Goal: Task Accomplishment & Management: Use online tool/utility

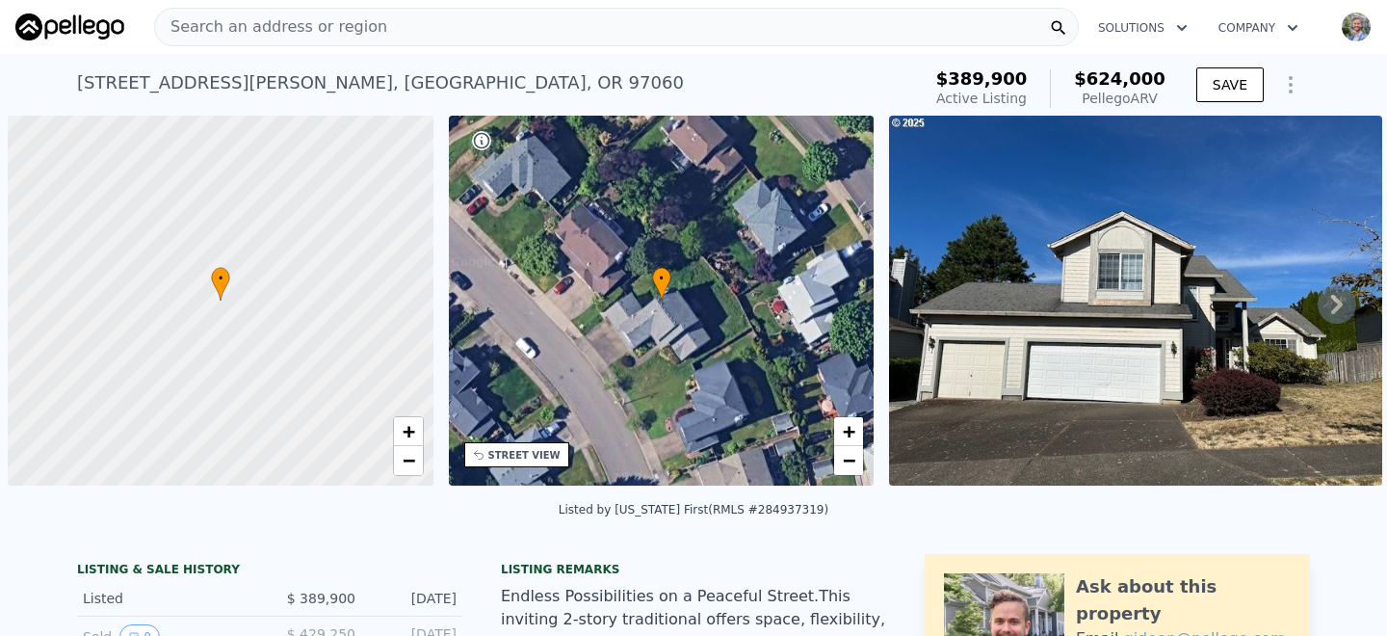
scroll to position [0, 8]
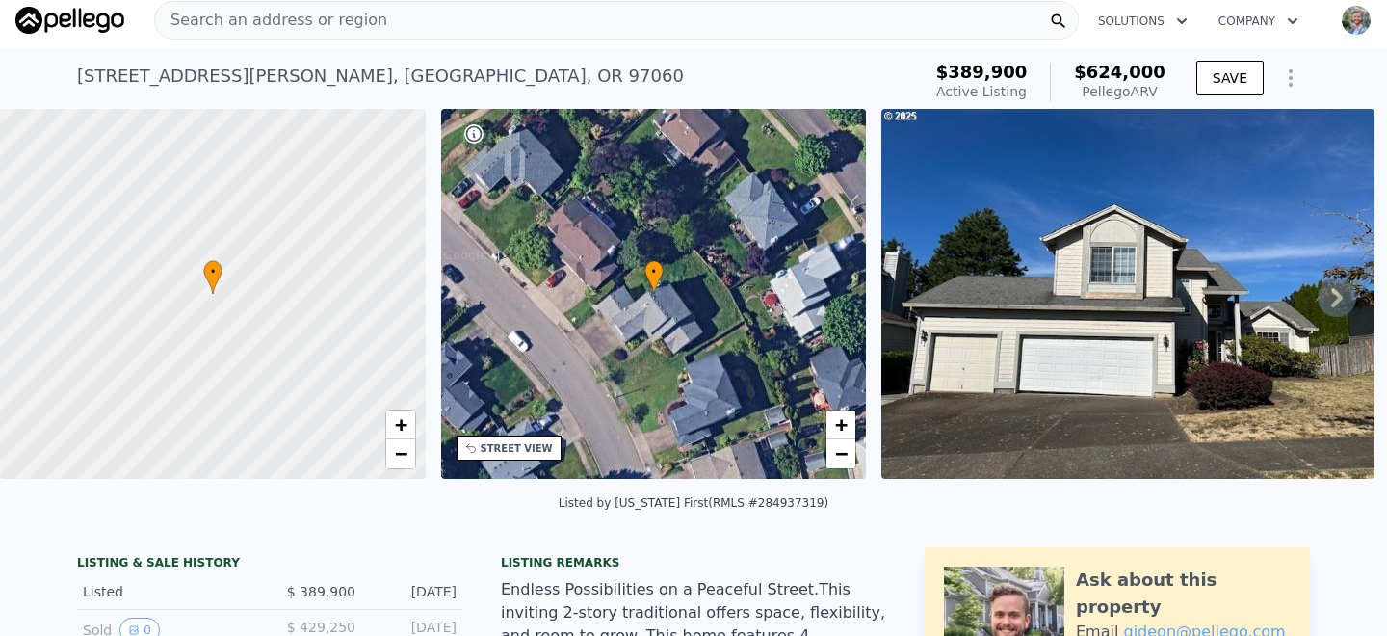
click at [377, 20] on div "Search an address or region" at bounding box center [616, 20] width 924 height 39
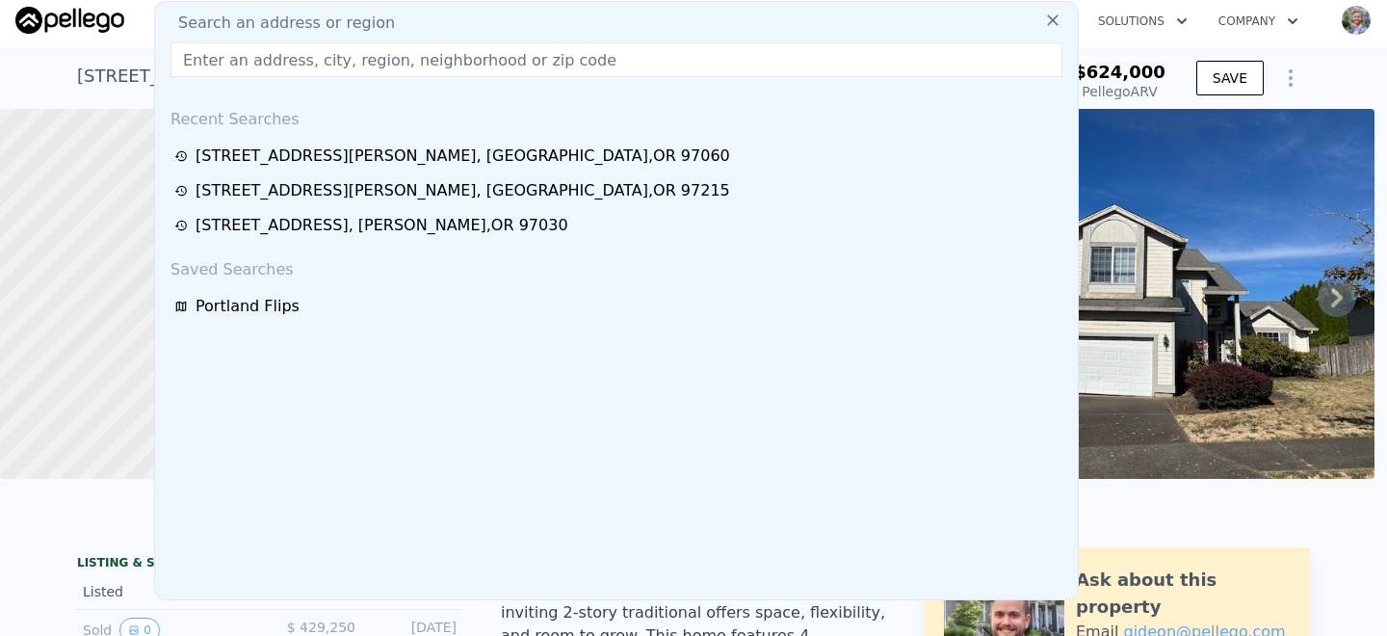
type input "[STREET_ADDRESS]"
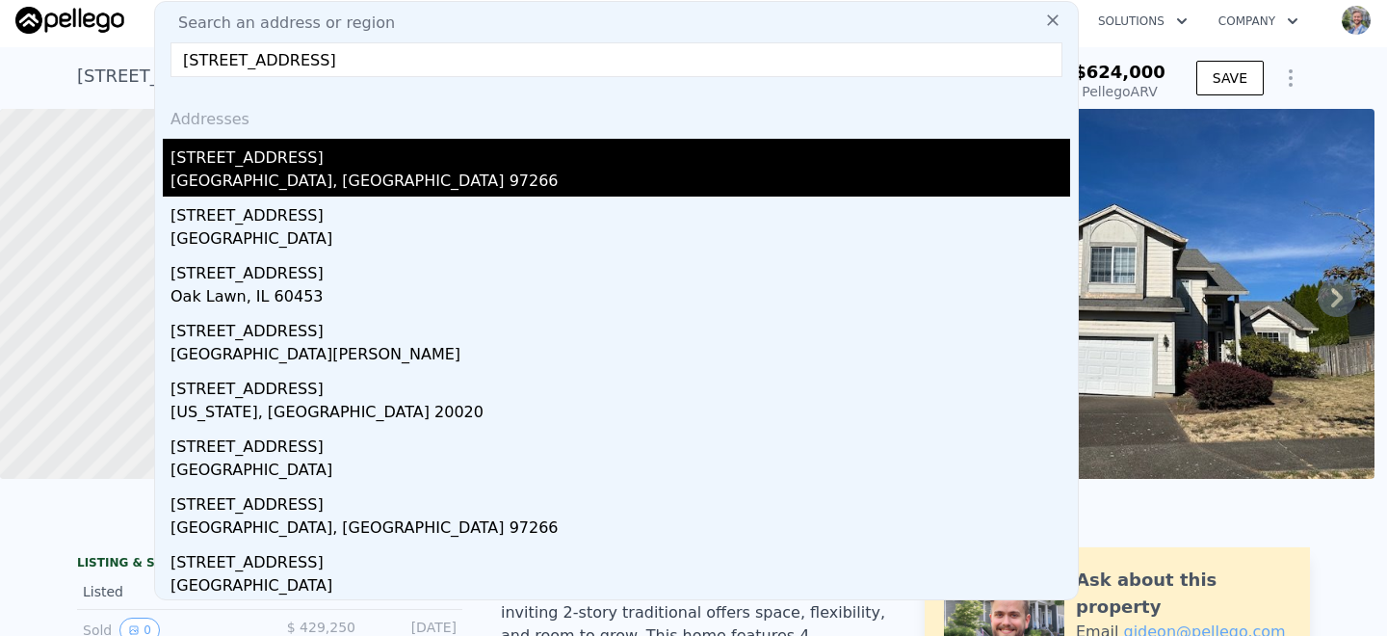
click at [247, 174] on div "[GEOGRAPHIC_DATA], [GEOGRAPHIC_DATA] 97266" at bounding box center [619, 182] width 899 height 27
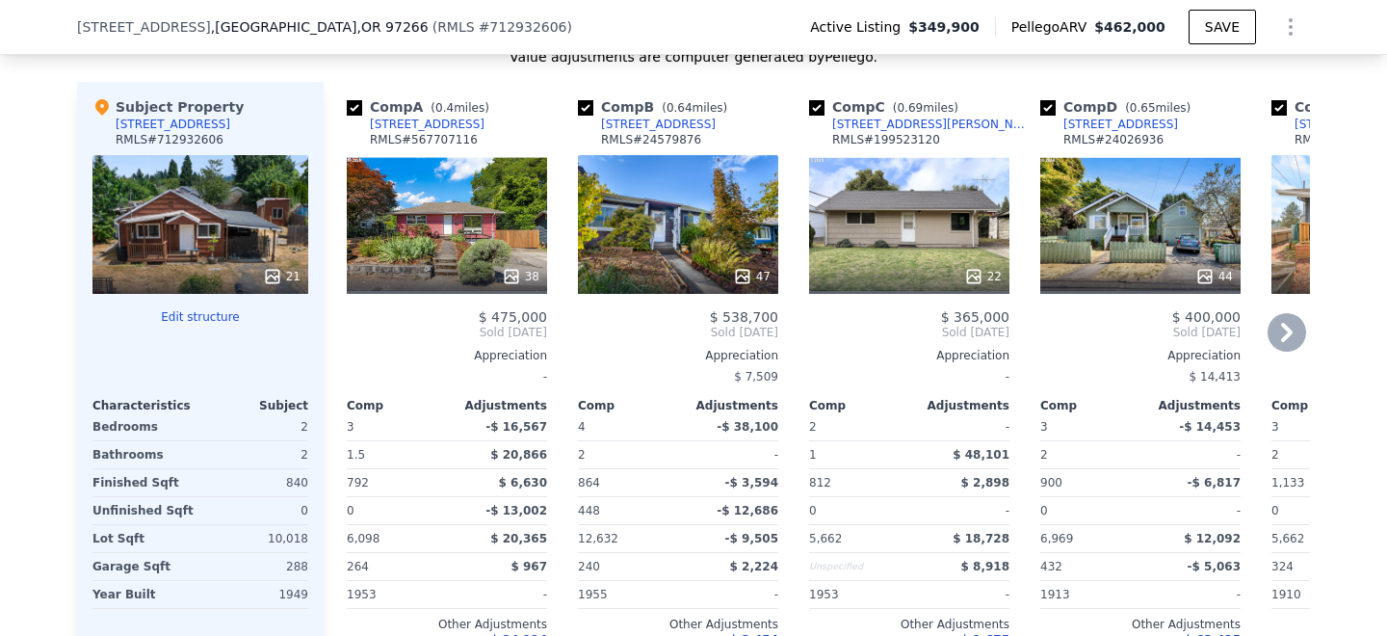
scroll to position [2274, 0]
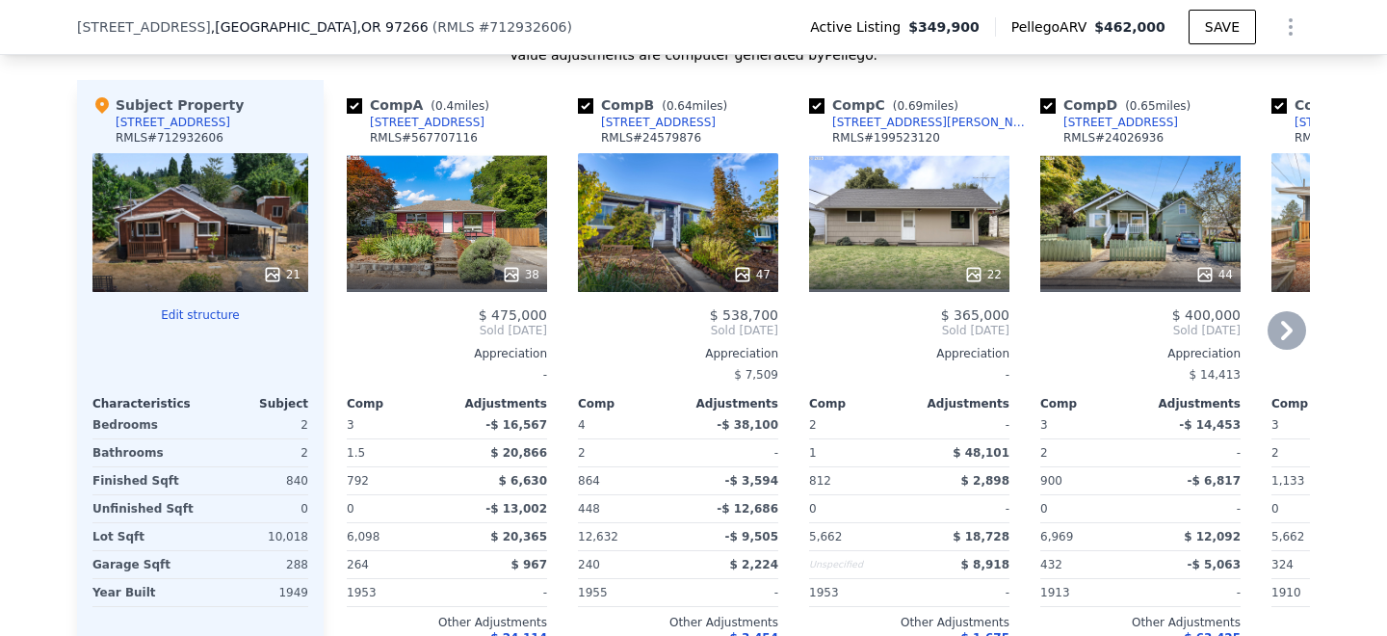
click at [432, 248] on div "38" at bounding box center [447, 222] width 200 height 139
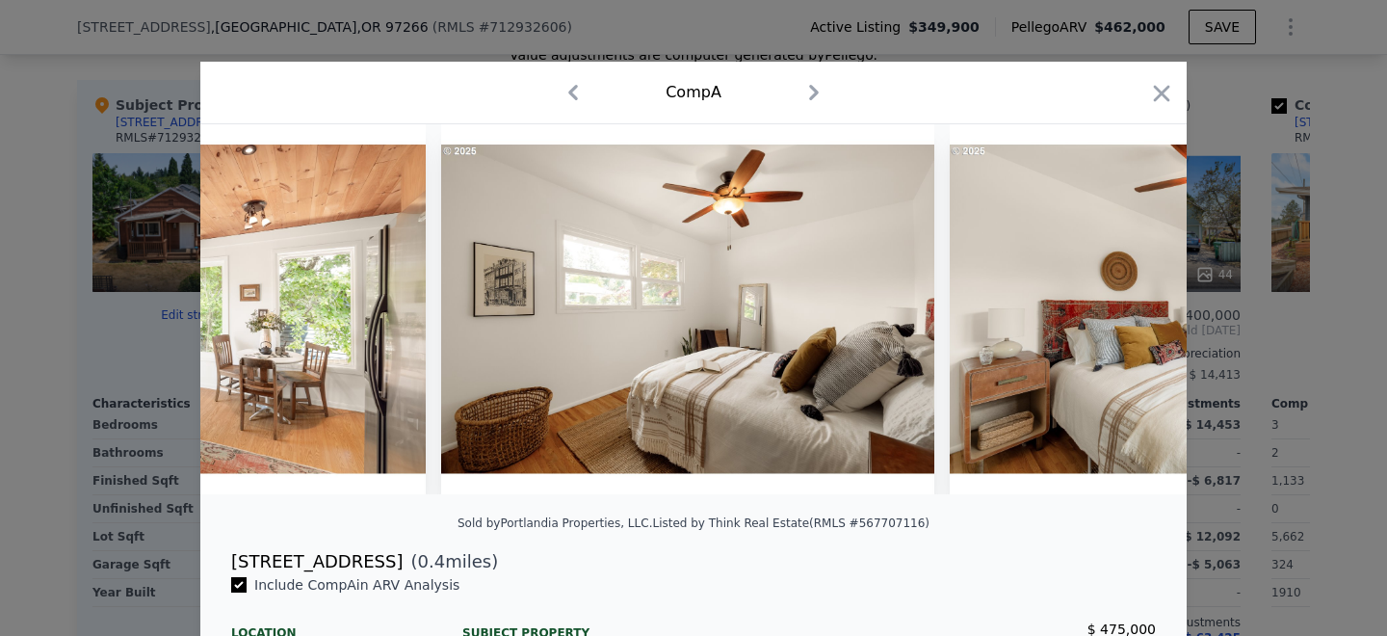
scroll to position [0, 5902]
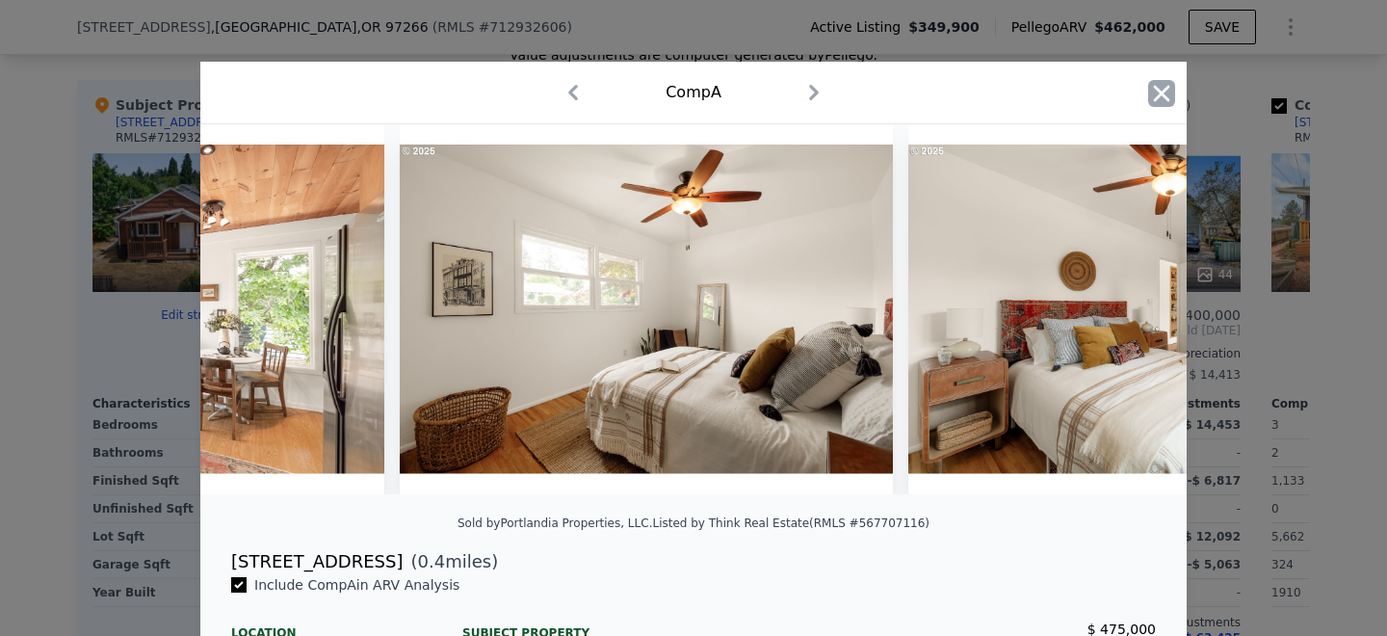
click at [1163, 97] on icon "button" at bounding box center [1162, 93] width 16 height 16
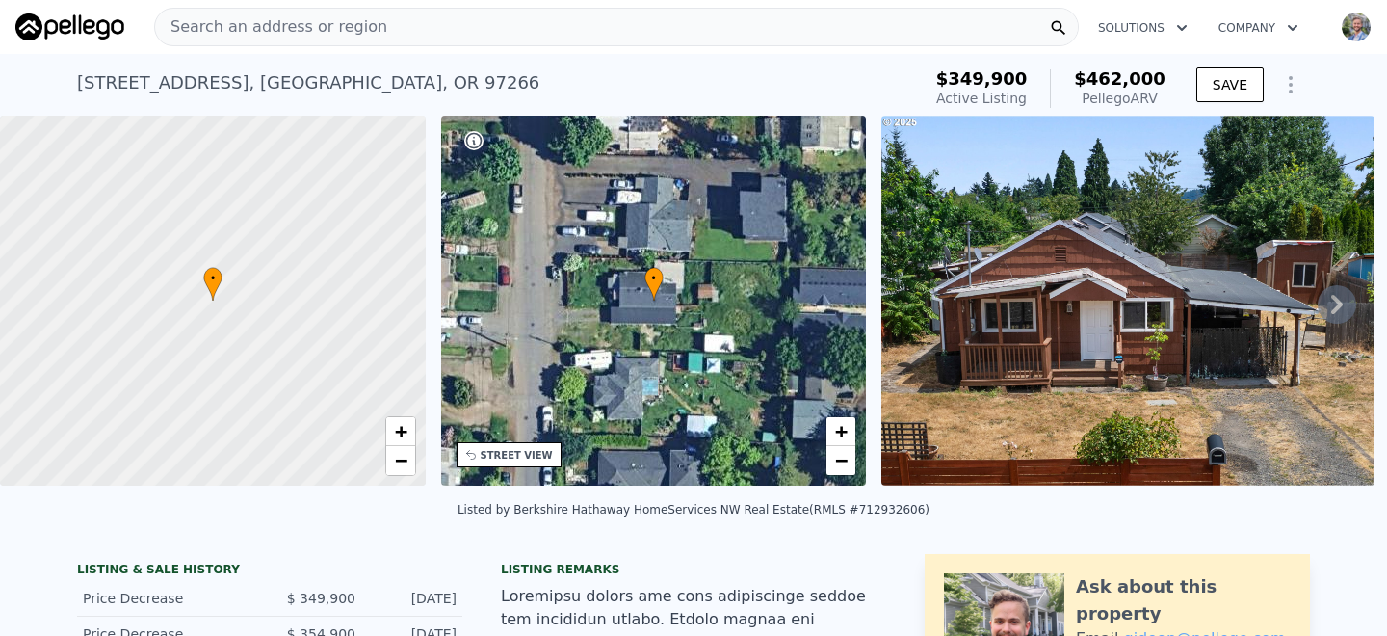
click at [390, 19] on div "Search an address or region" at bounding box center [616, 27] width 924 height 39
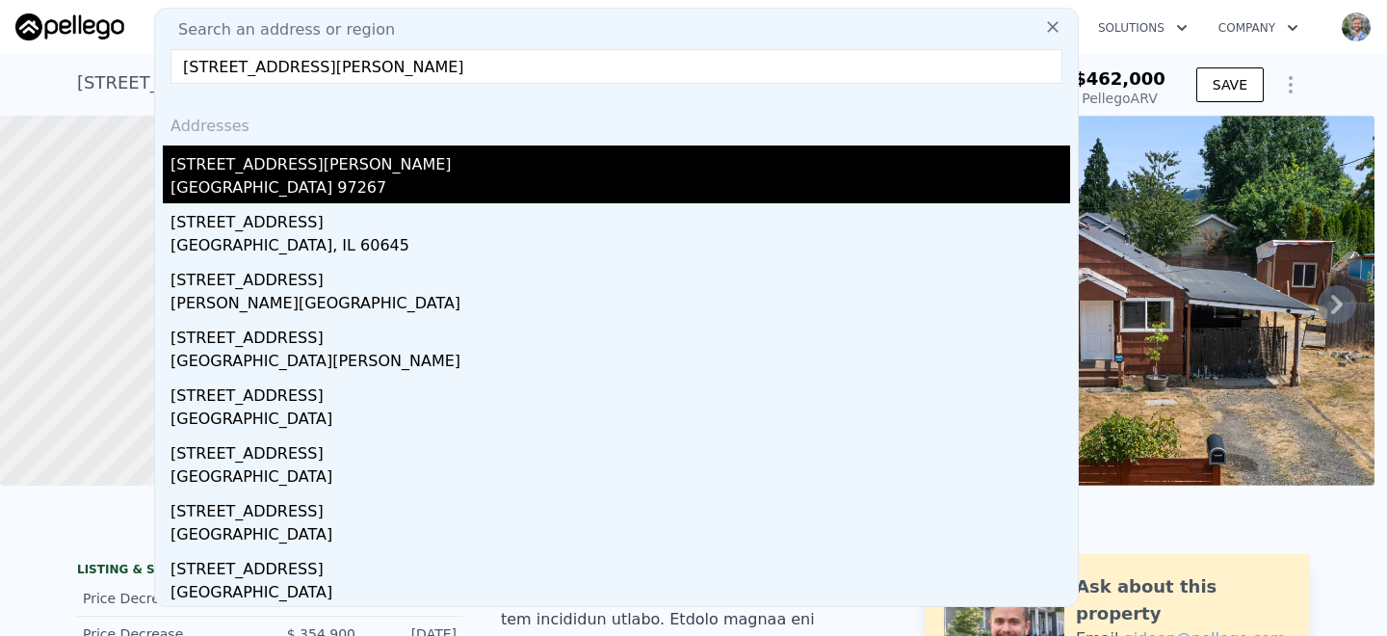
type input "[STREET_ADDRESS][PERSON_NAME]"
click at [310, 166] on div "[STREET_ADDRESS][PERSON_NAME]" at bounding box center [619, 160] width 899 height 31
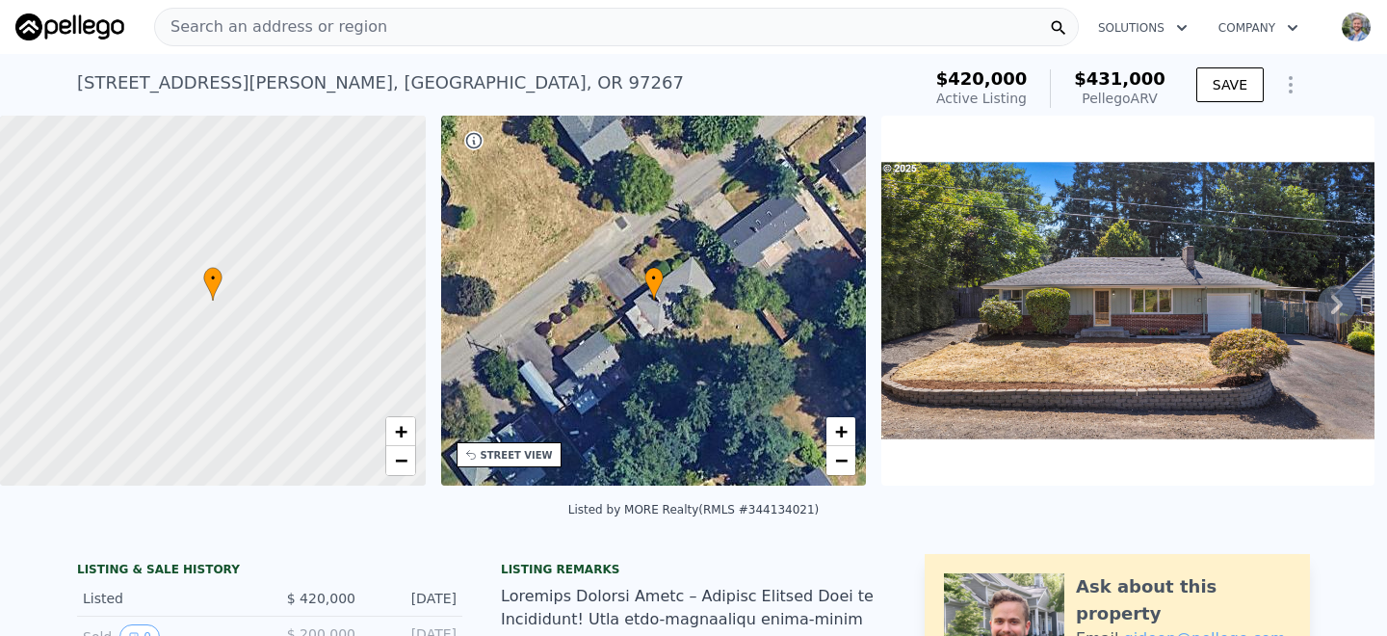
click at [417, 35] on div "Search an address or region" at bounding box center [616, 27] width 924 height 39
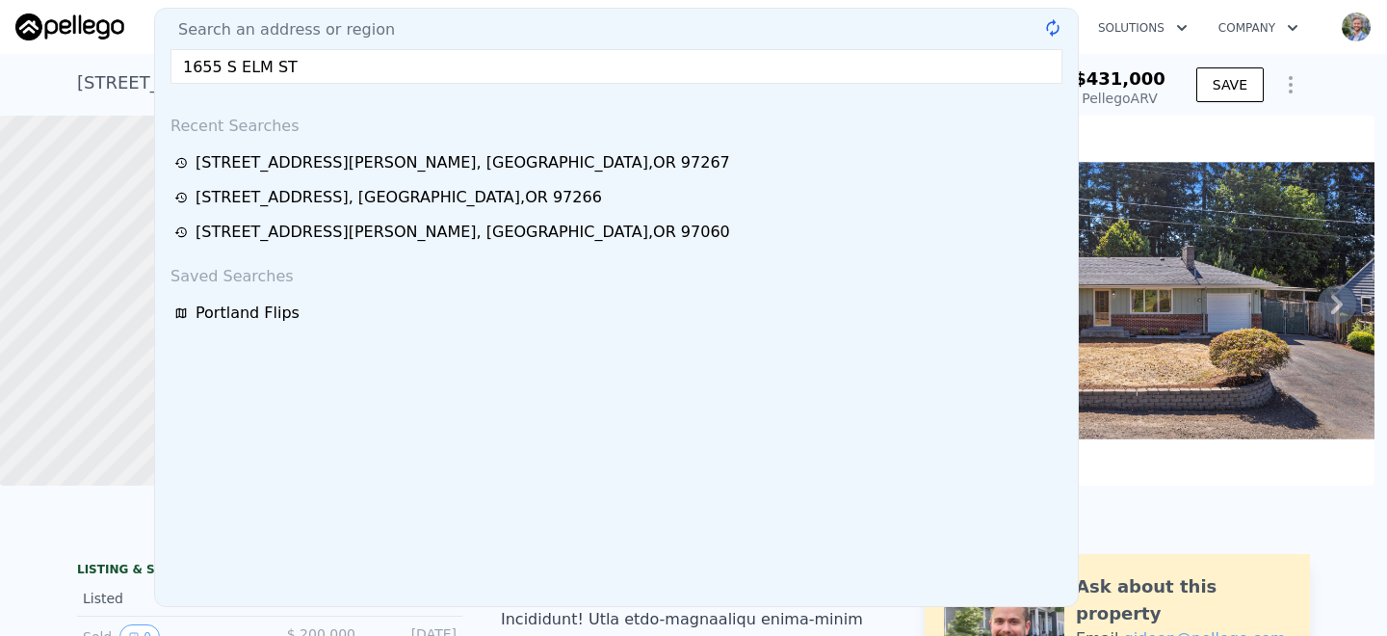
type input "1655 S ELM ST"
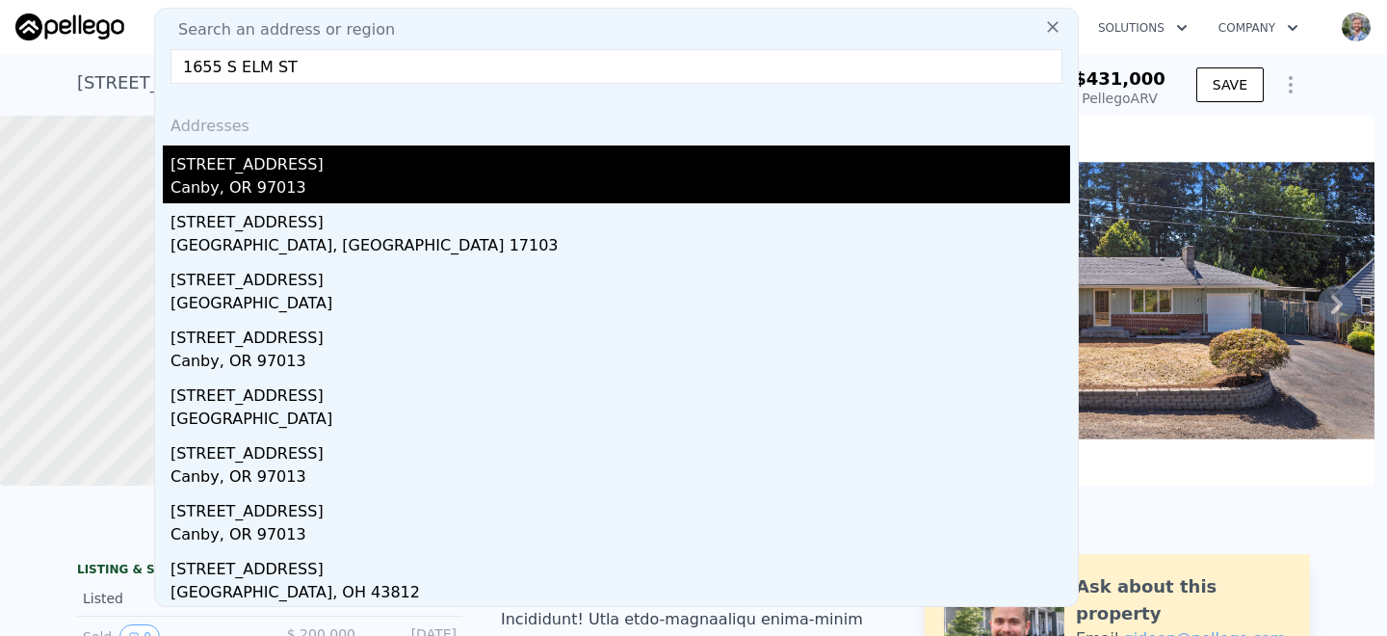
click at [266, 168] on div "[STREET_ADDRESS]" at bounding box center [619, 160] width 899 height 31
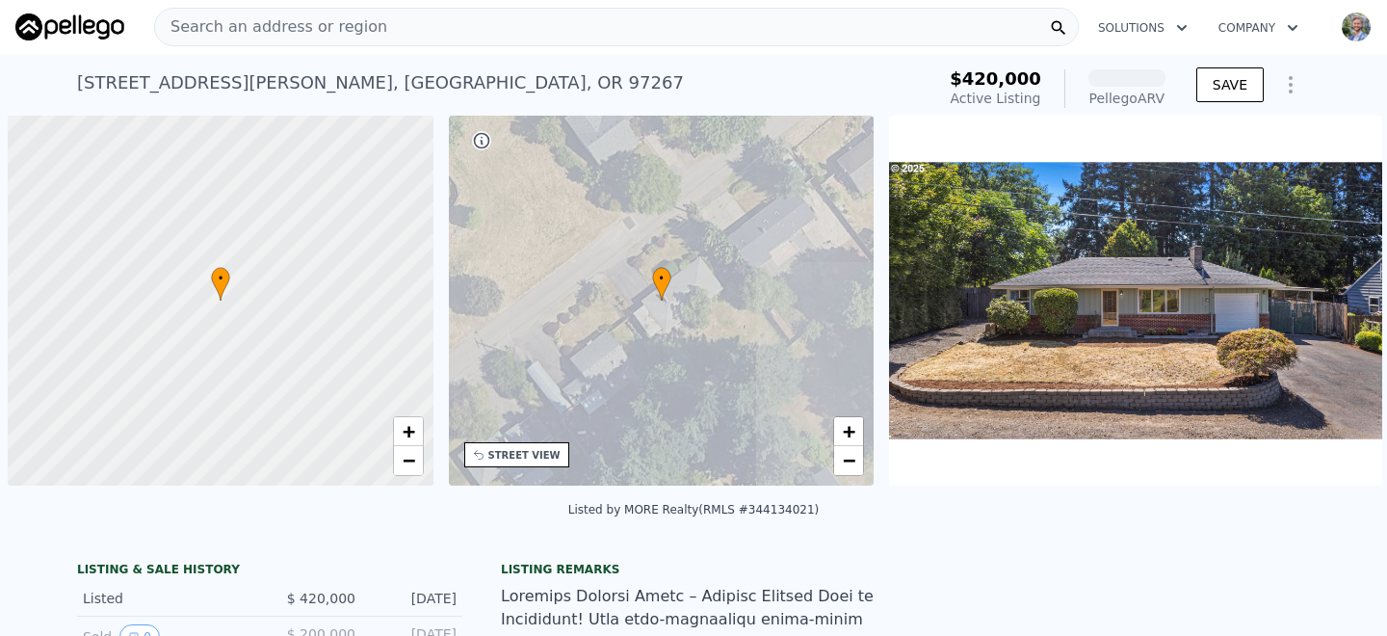
scroll to position [0, 8]
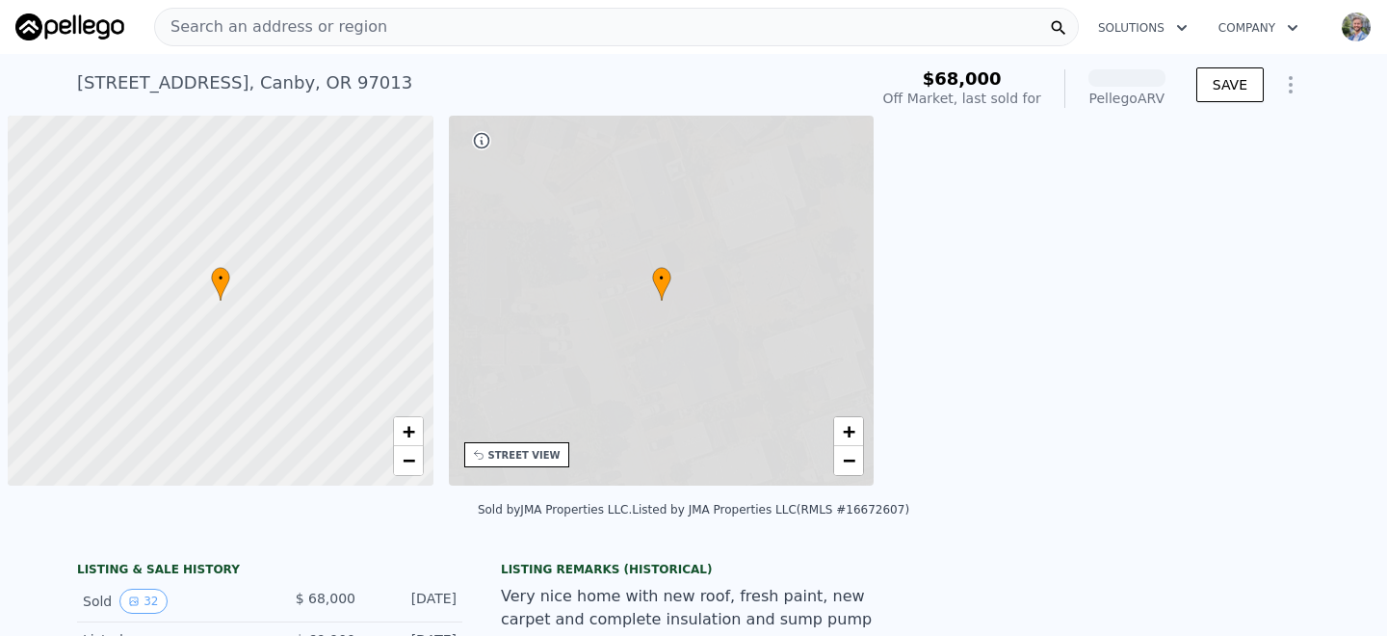
scroll to position [0, 8]
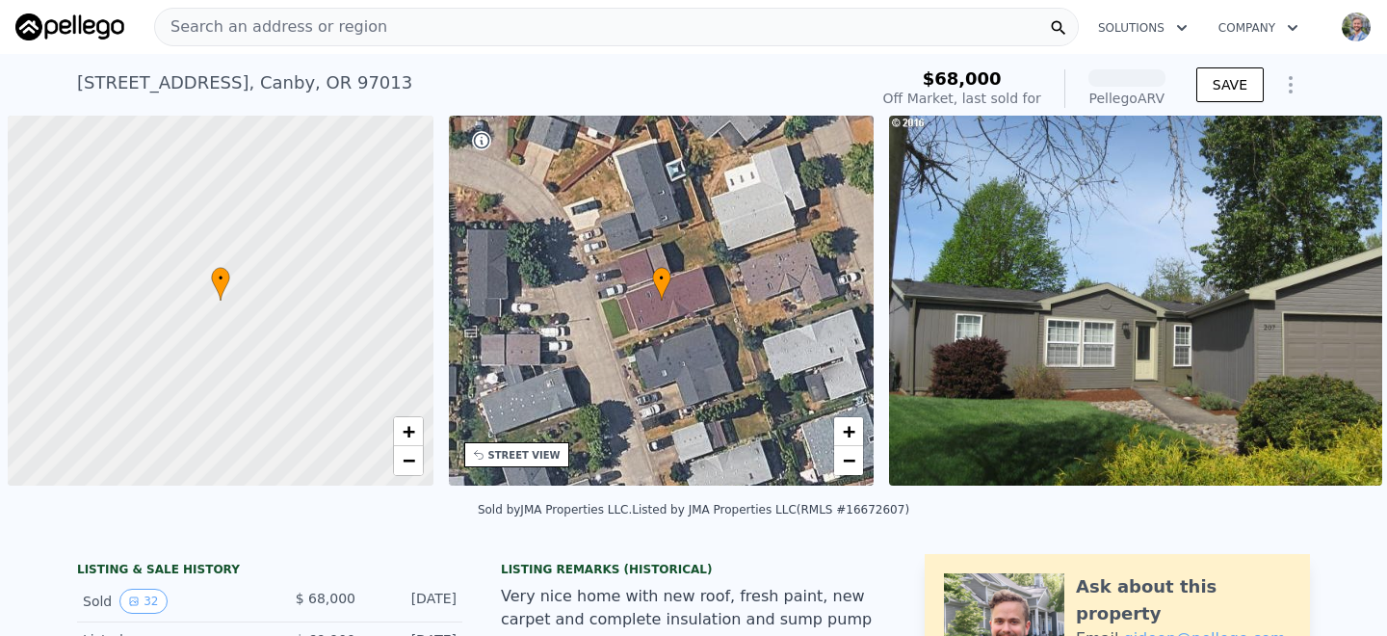
scroll to position [0, 8]
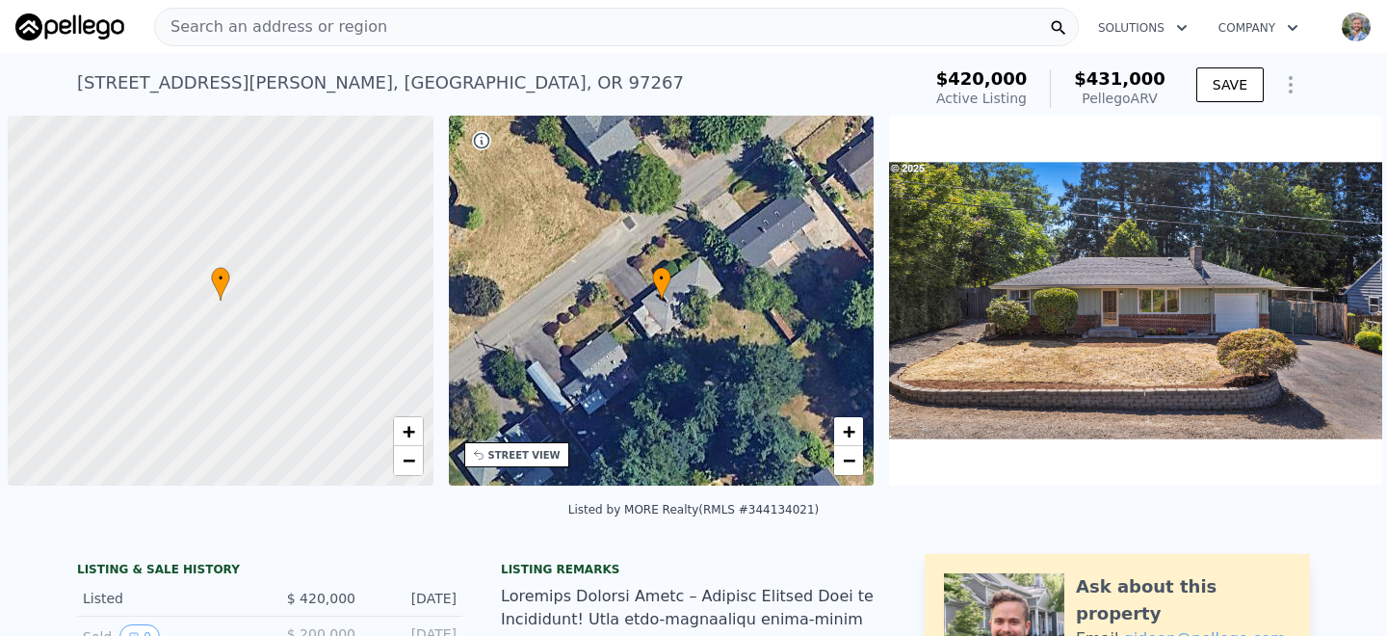
scroll to position [0, 8]
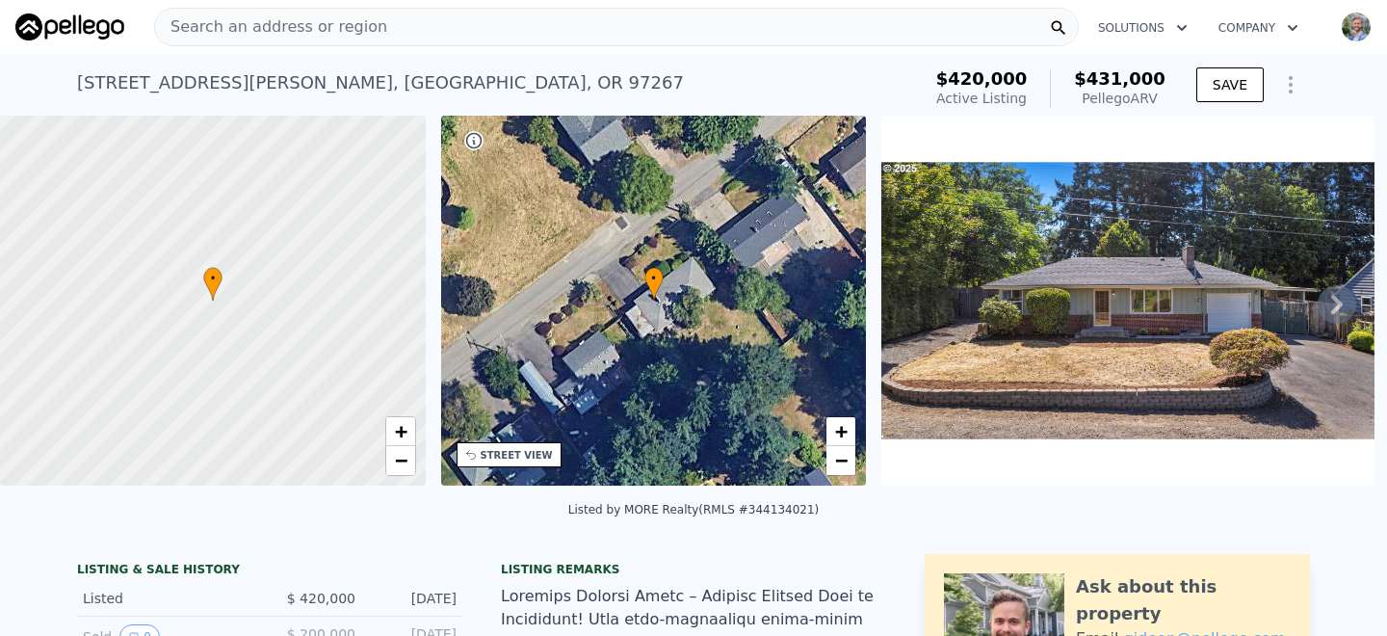
click at [323, 30] on span "Search an address or region" at bounding box center [271, 26] width 232 height 23
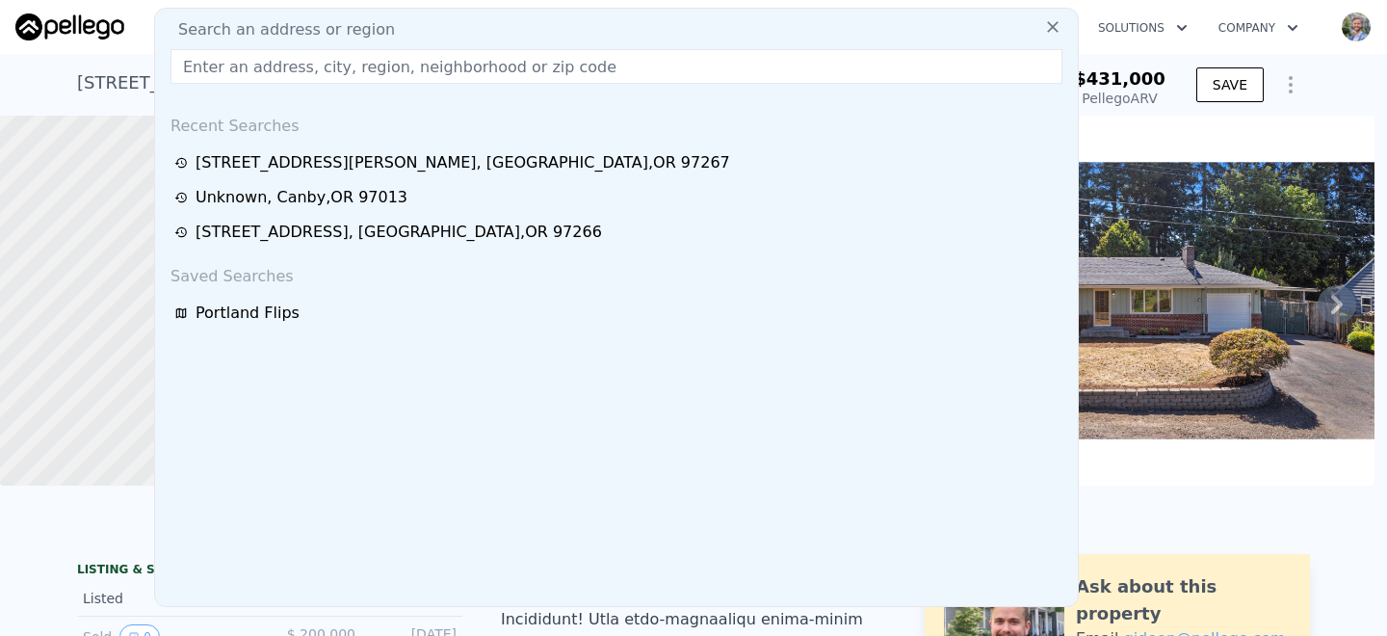
type input "1915 NE Bryant ST"
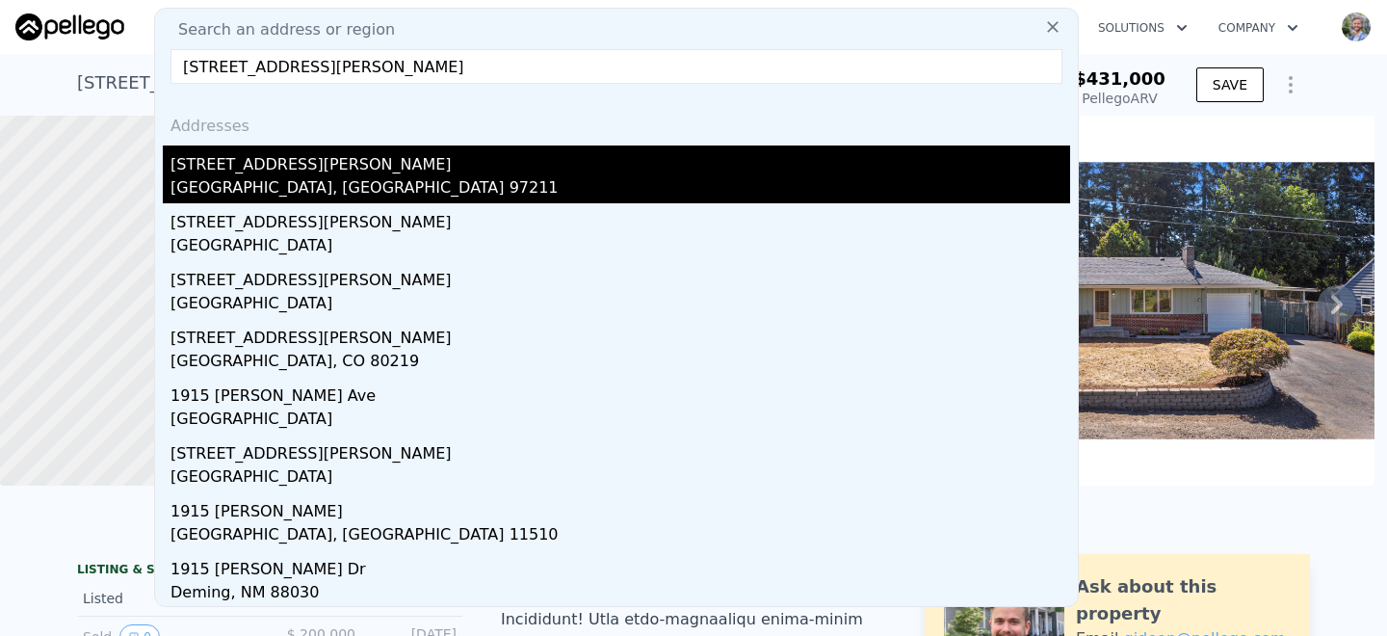
click at [276, 182] on div "Portland, OR 97211" at bounding box center [619, 189] width 899 height 27
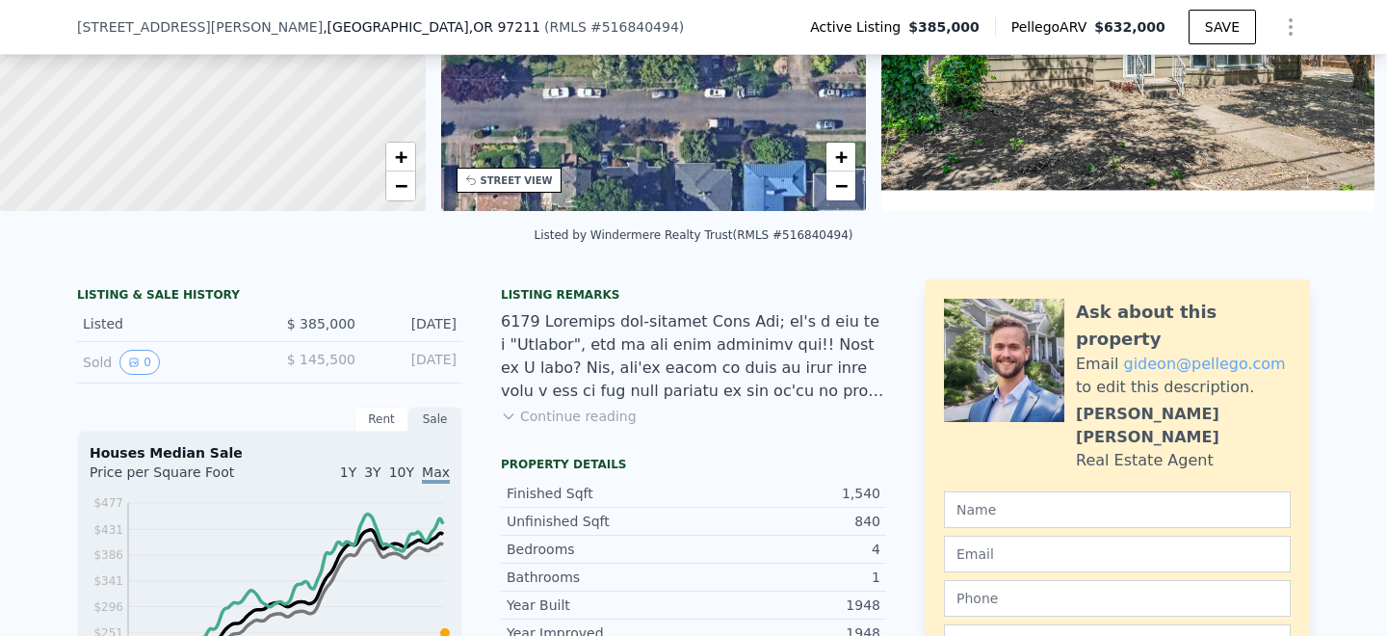
scroll to position [270, 0]
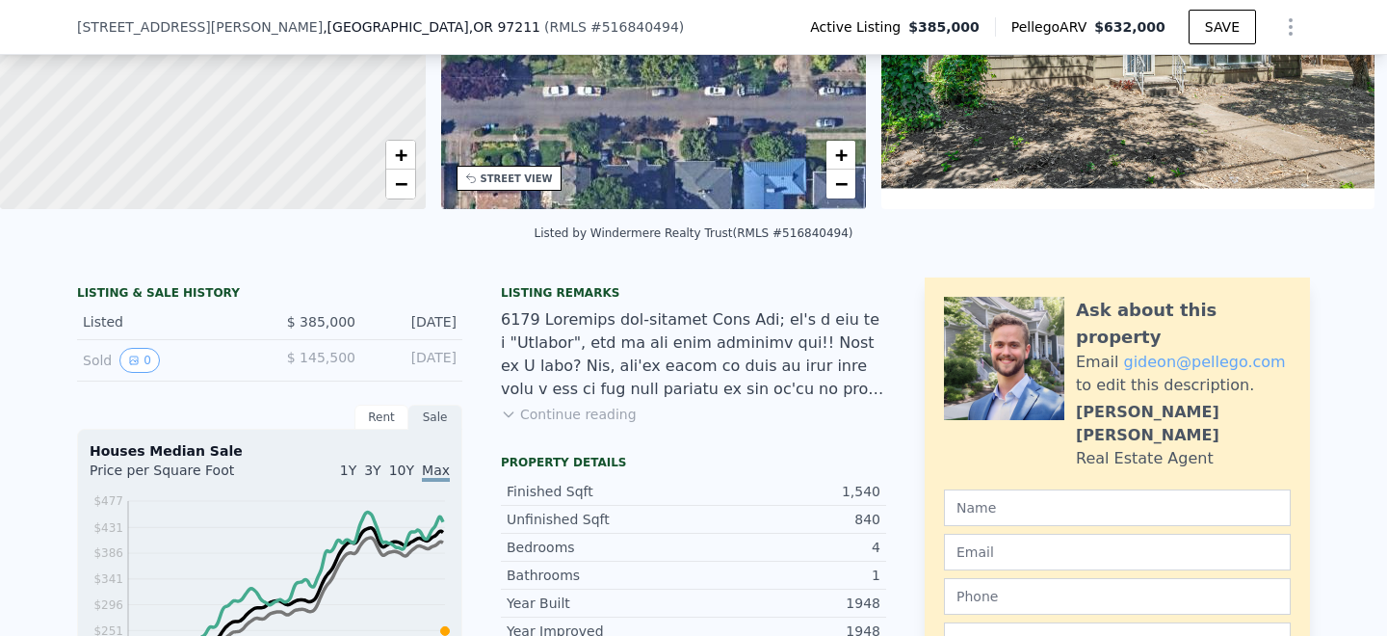
click at [575, 418] on button "Continue reading" at bounding box center [569, 413] width 136 height 19
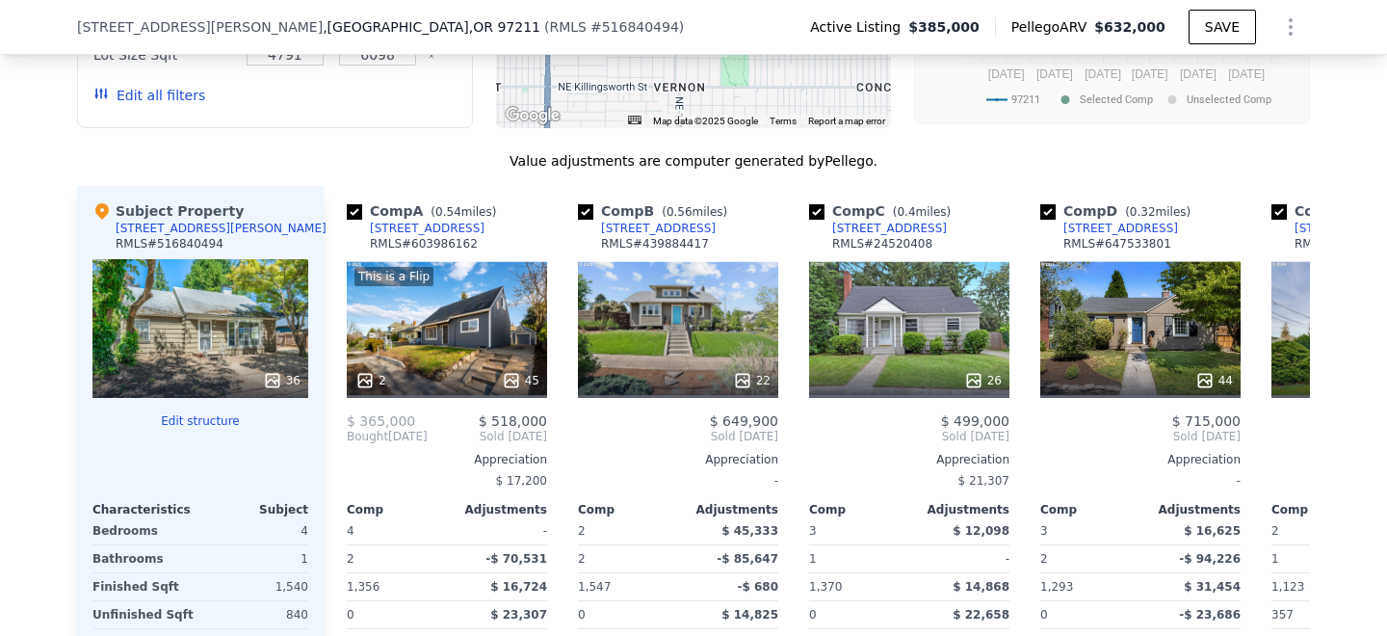
scroll to position [3014, 0]
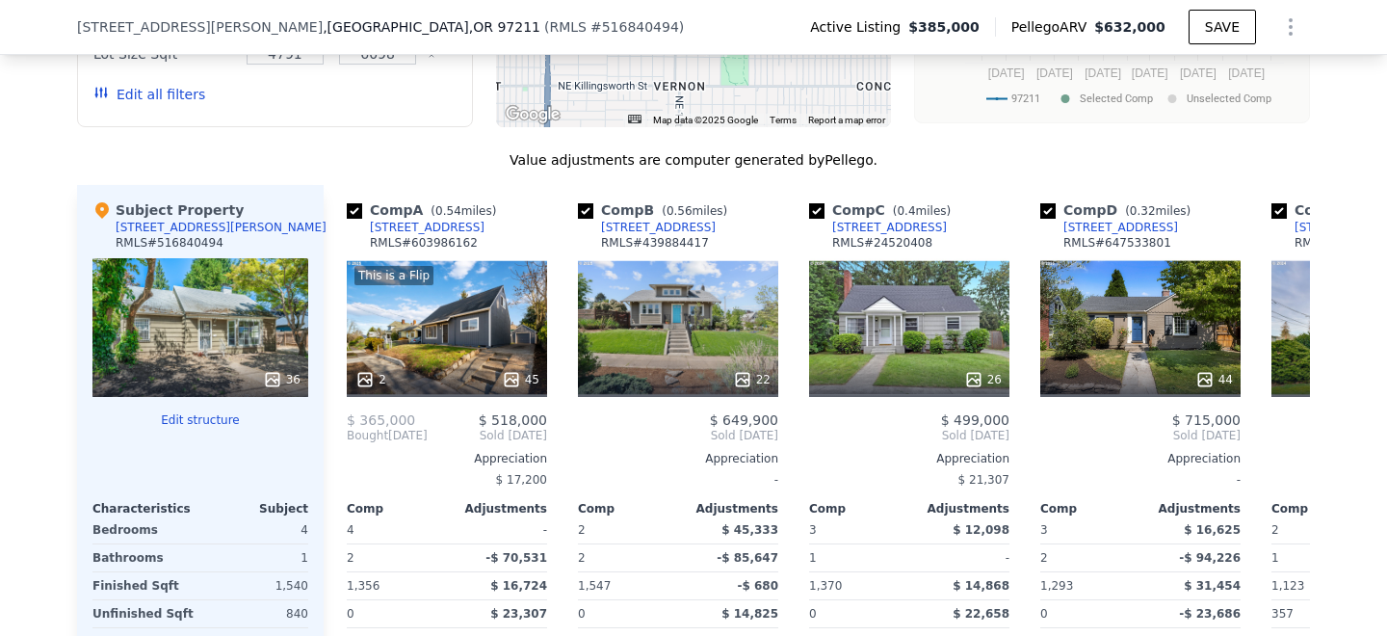
click at [226, 412] on button "Edit structure" at bounding box center [200, 419] width 216 height 15
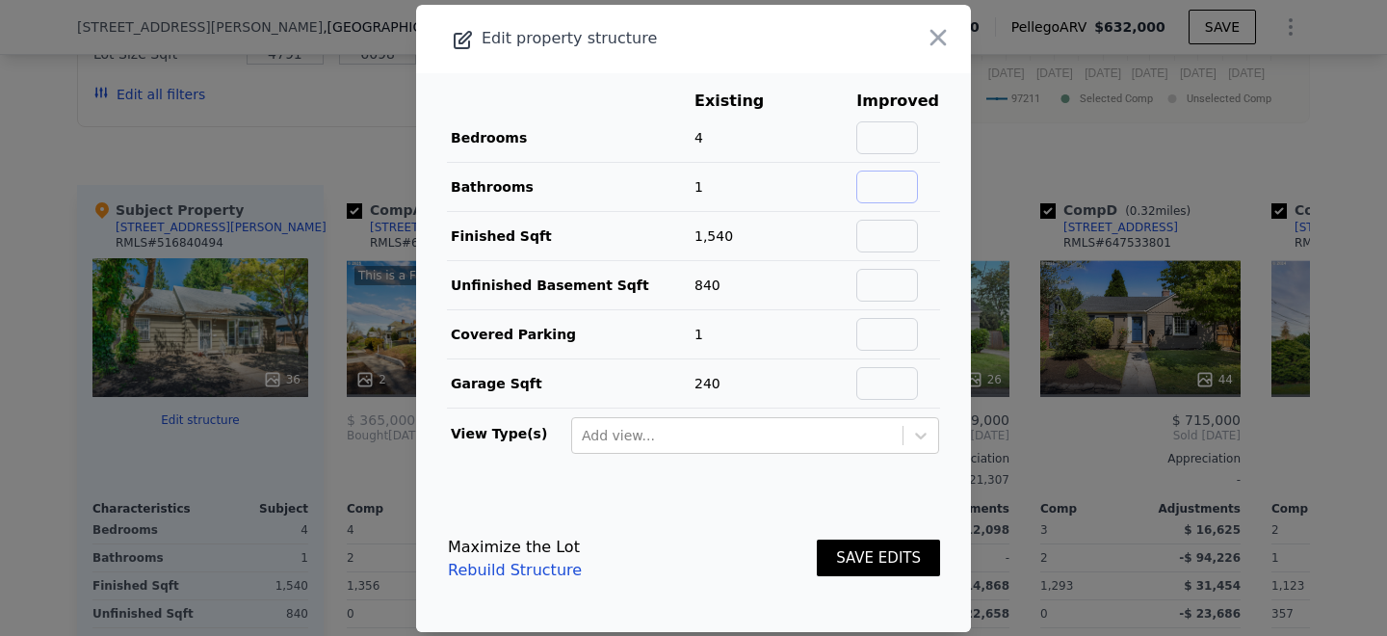
click at [889, 193] on input "text" at bounding box center [887, 186] width 62 height 33
type input "2"
click at [899, 237] on input "text" at bounding box center [887, 236] width 62 height 33
type input "2380"
click at [875, 285] on input "text" at bounding box center [887, 285] width 62 height 33
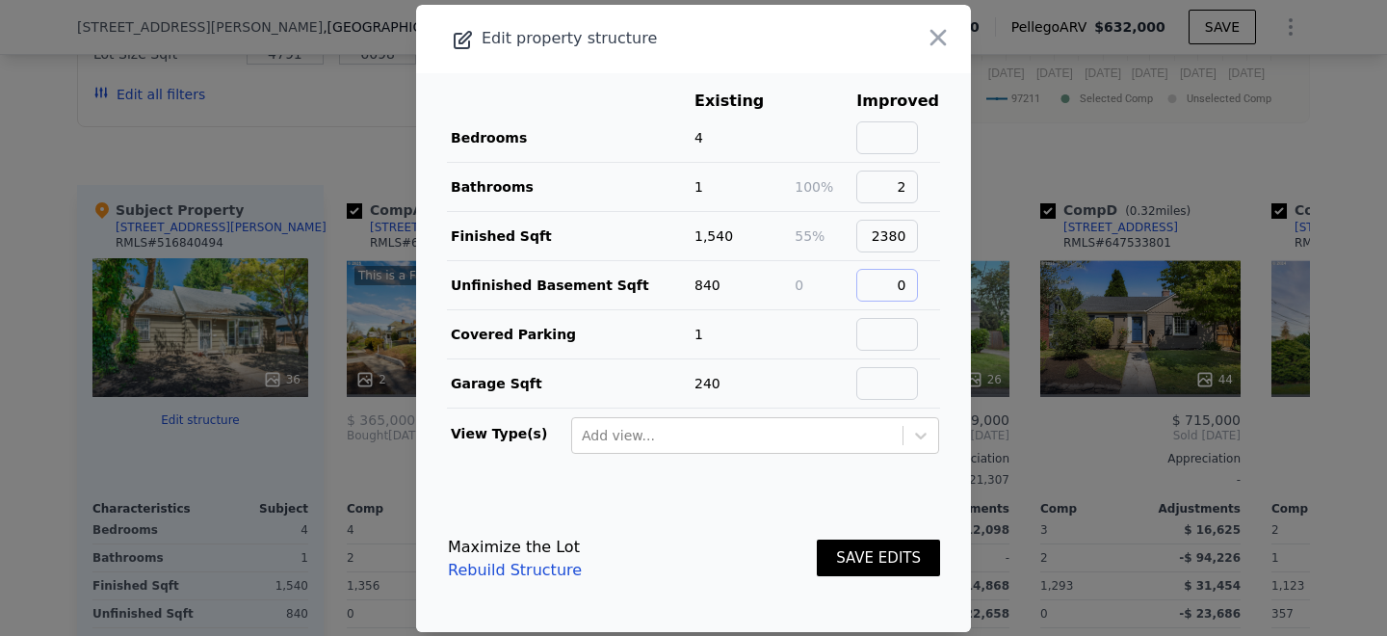
type input "0"
click at [965, 333] on main "Existing Improved Bedrooms 4 Bathrooms 1 100% 2 Finished Sqft 1,540 55% 2380 Un…" at bounding box center [693, 279] width 555 height 412
click at [883, 562] on button "SAVE EDITS" at bounding box center [878, 558] width 123 height 38
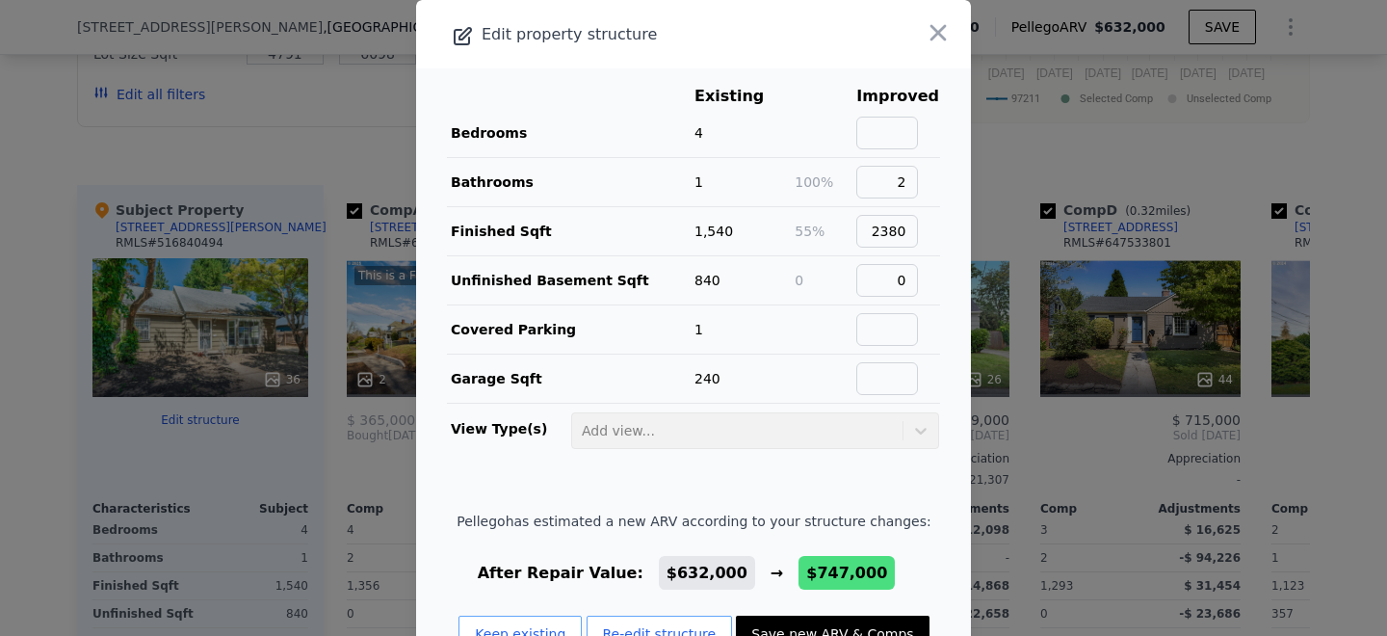
scroll to position [62, 0]
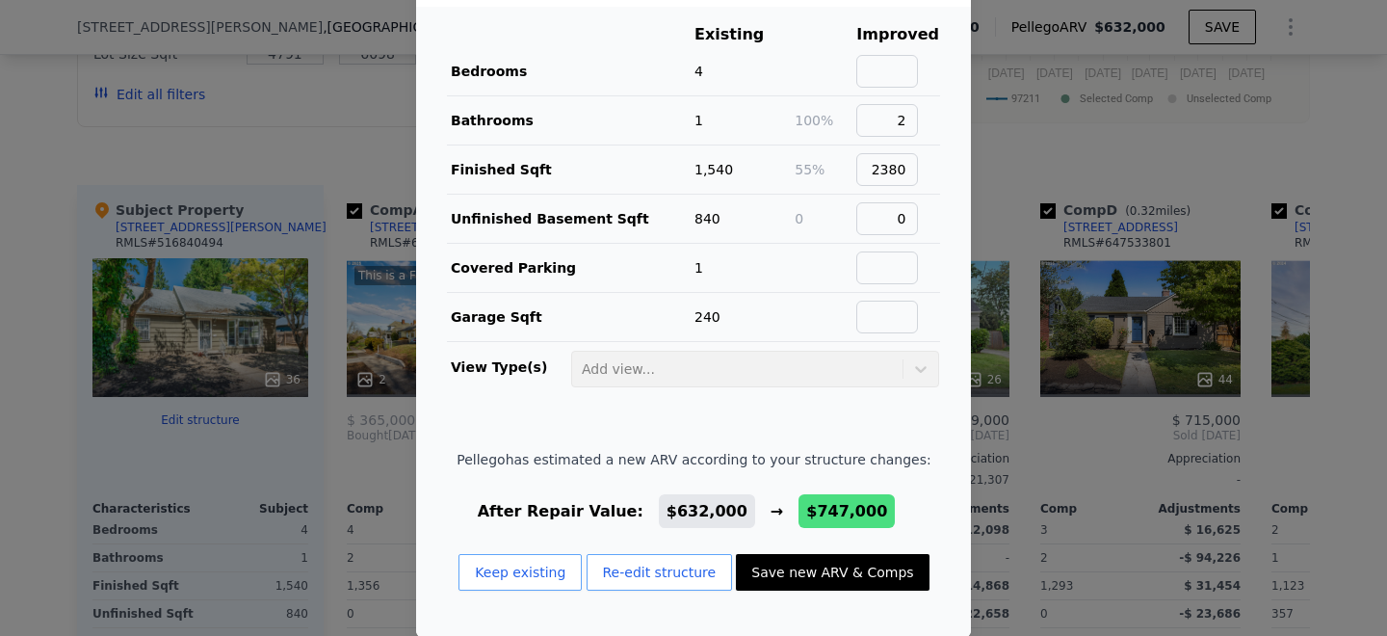
click at [820, 576] on button "Save new ARV & Comps" at bounding box center [832, 572] width 193 height 37
type input "3"
type input "4"
type input "2"
type input "3"
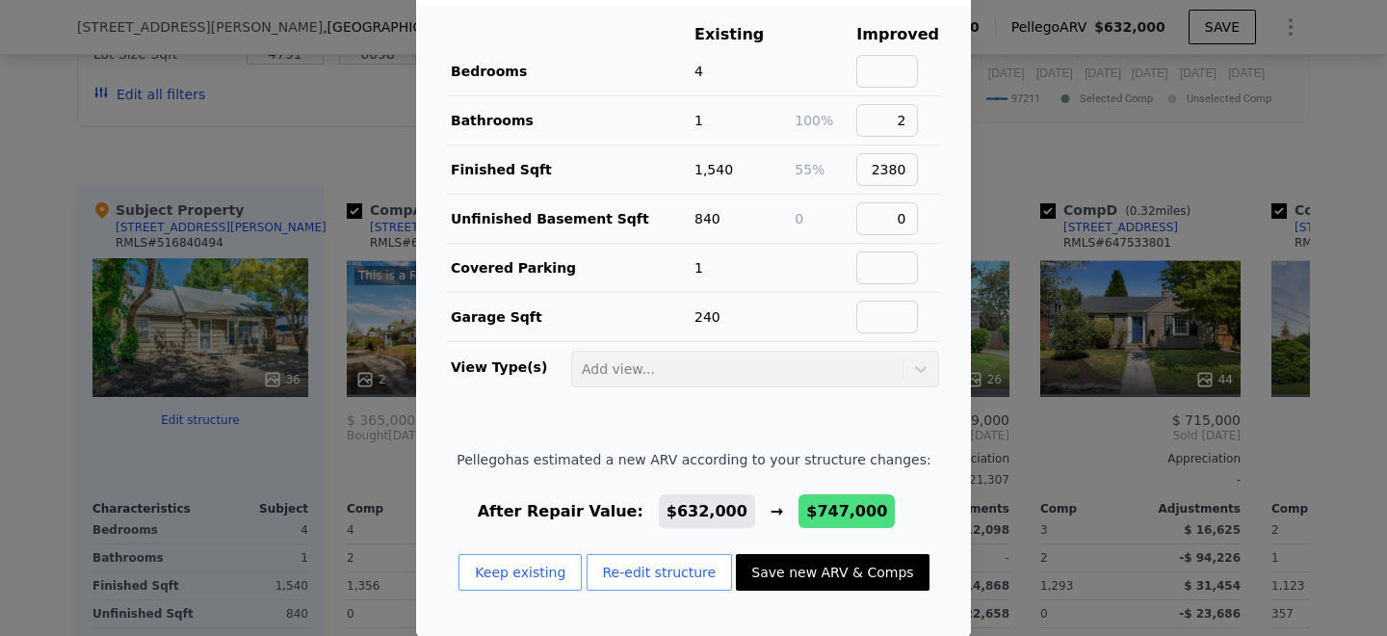
type input "1741"
type input "2433"
type input "5000"
type input "$ 747,000"
type input "$ 290,541"
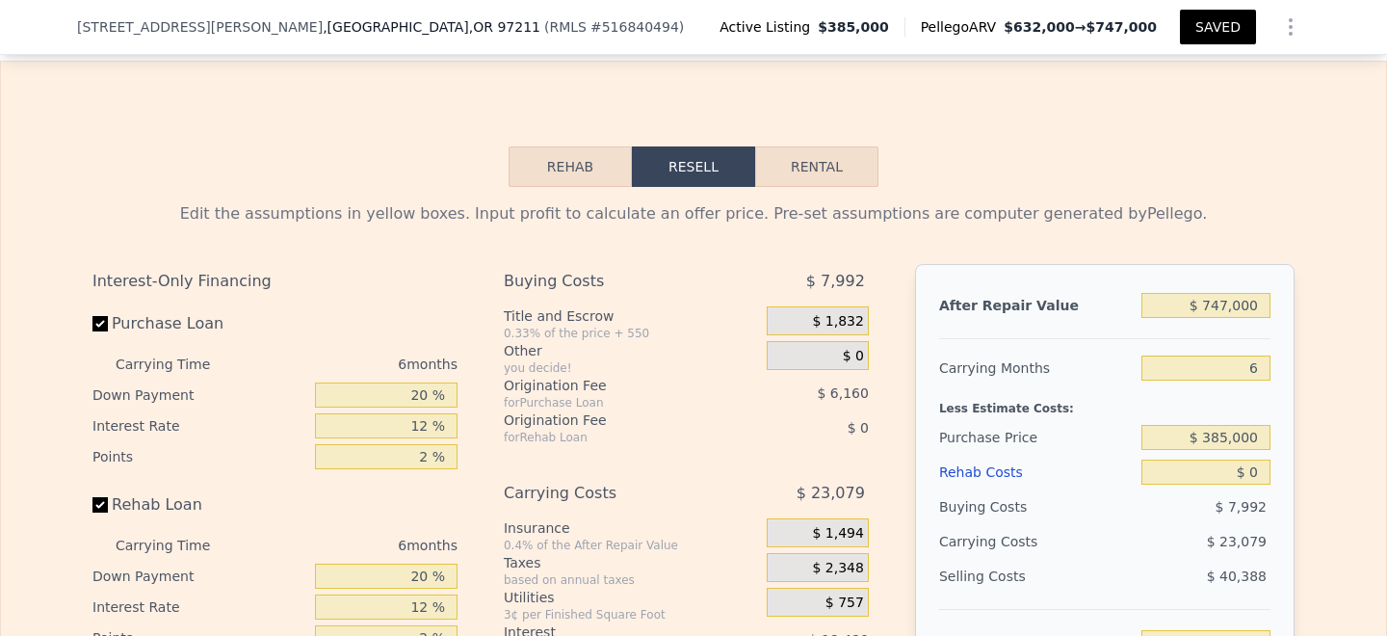
scroll to position [3881, 0]
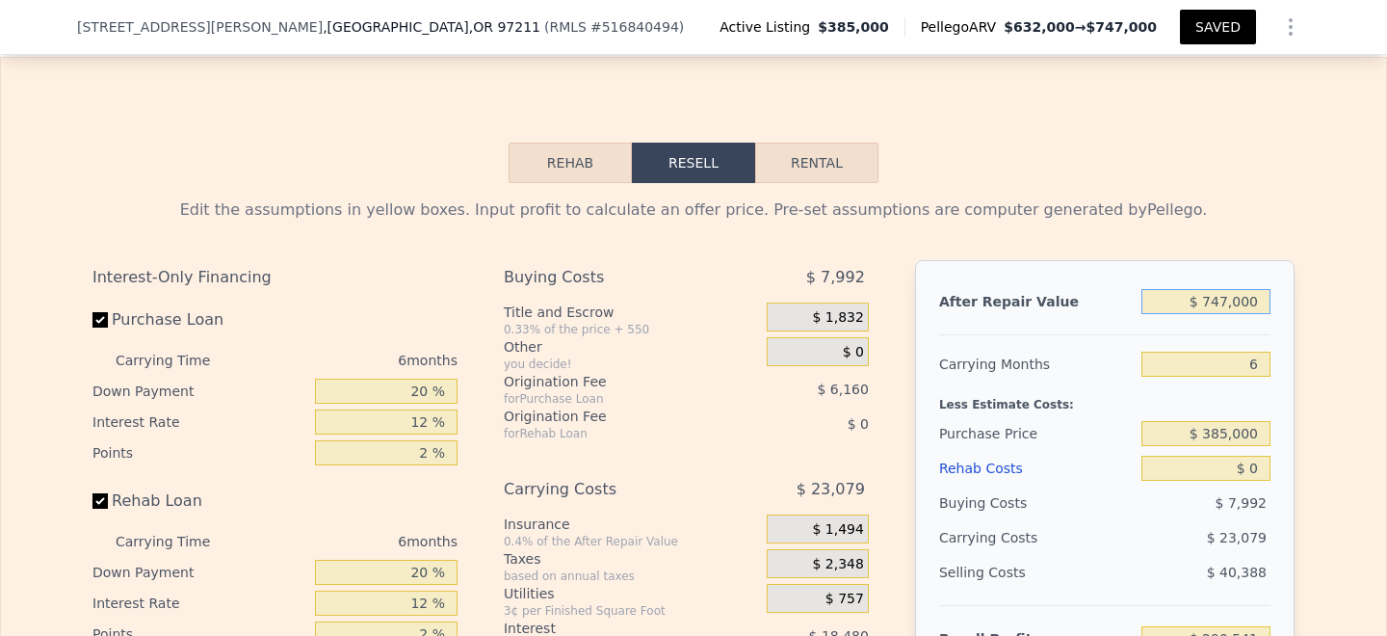
click at [1228, 289] on input "$ 747,000" at bounding box center [1205, 301] width 129 height 25
type input "$ 7,000"
type input "-$ 408,514"
type input "$ 000"
type input "-$ 415,127"
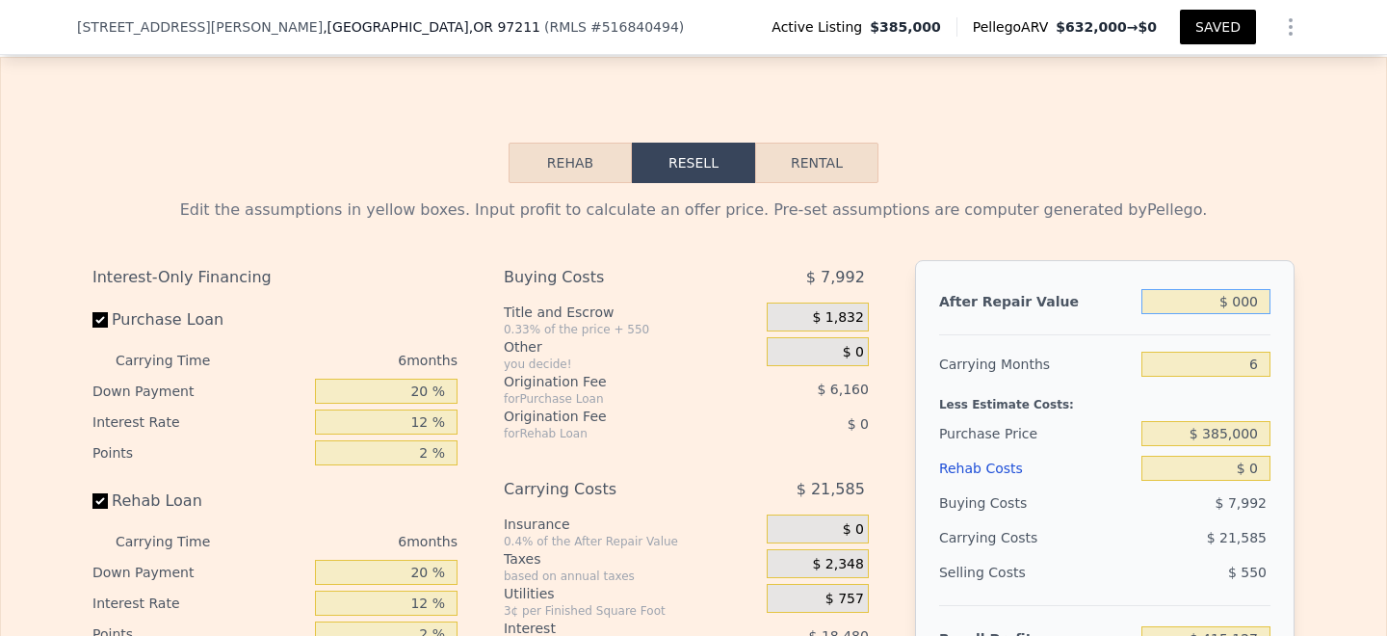
type input "$ 6,000"
type input "-$ 409,459"
type input "$ 650,000"
type input "$ 198,908"
type input "$ 65,000"
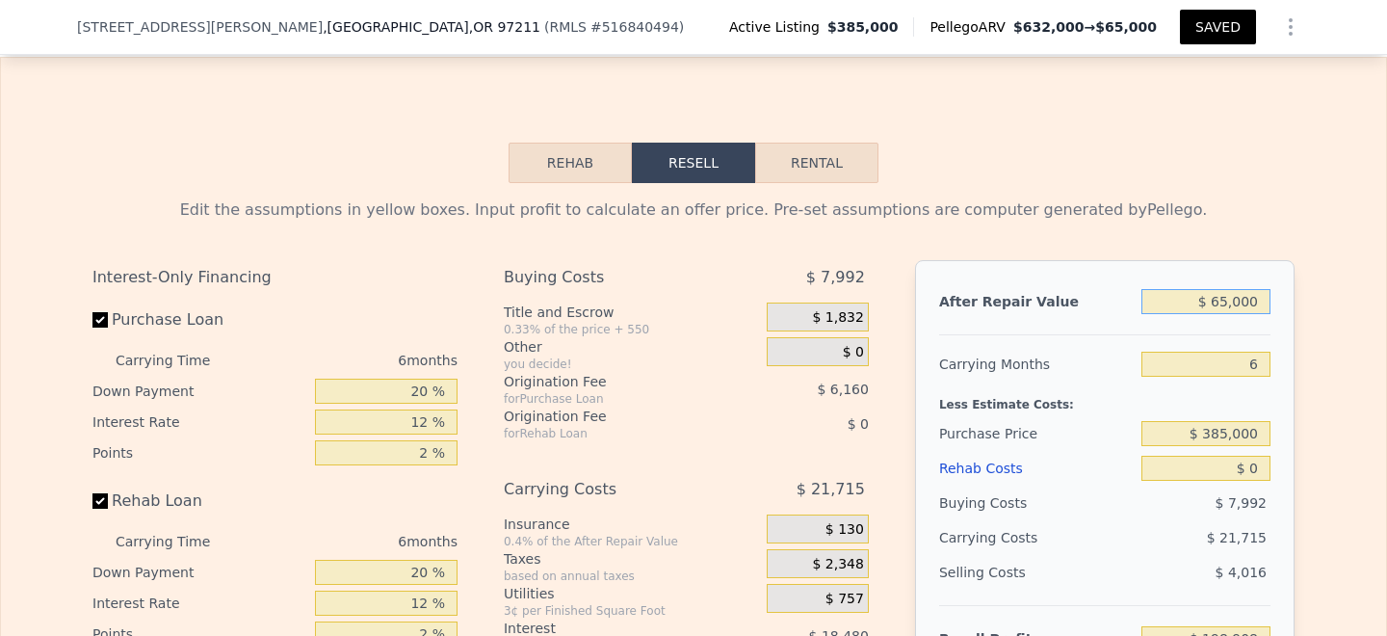
type input "-$ 353,723"
type input "$ 6,000"
type input "-$ 409,459"
type input "$ 63,000"
type input "-$ 355,613"
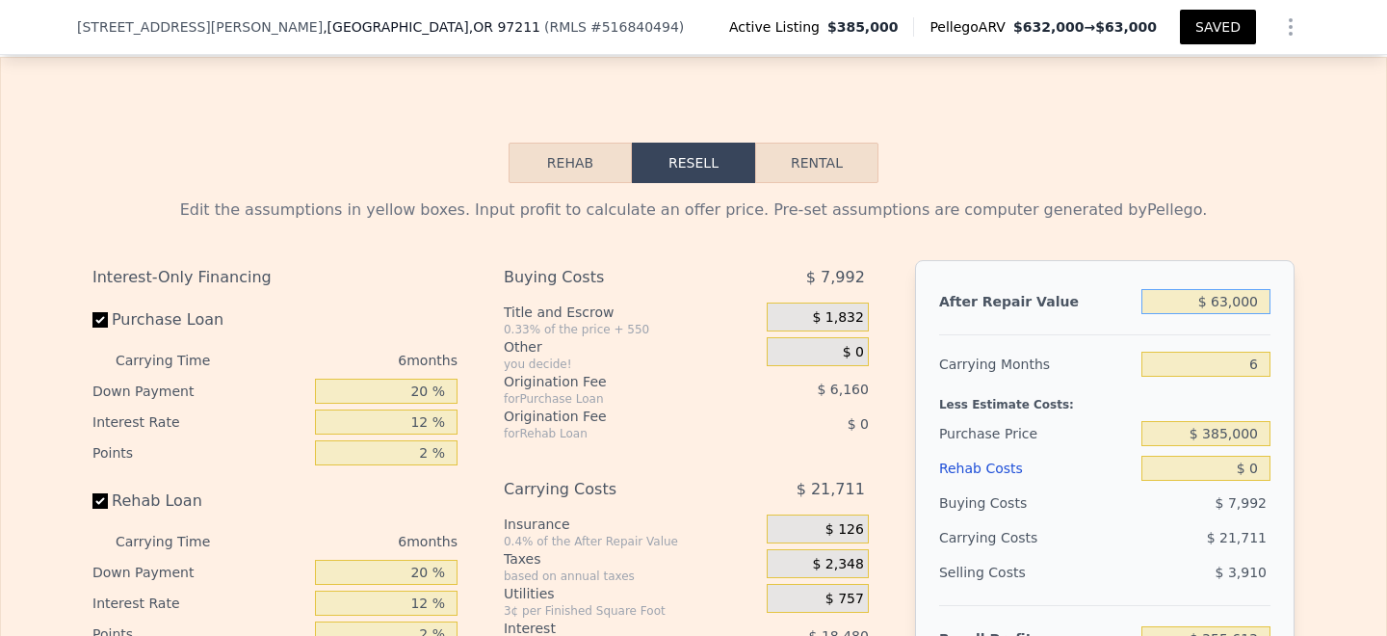
type input "$ 635,000"
type input "$ 184,738"
type input "$ 635,000"
click at [1290, 260] on div "After Repair Value $ 635,000 Carrying Months 6 Less Estimate Costs: Purchase Pr…" at bounding box center [1104, 527] width 379 height 535
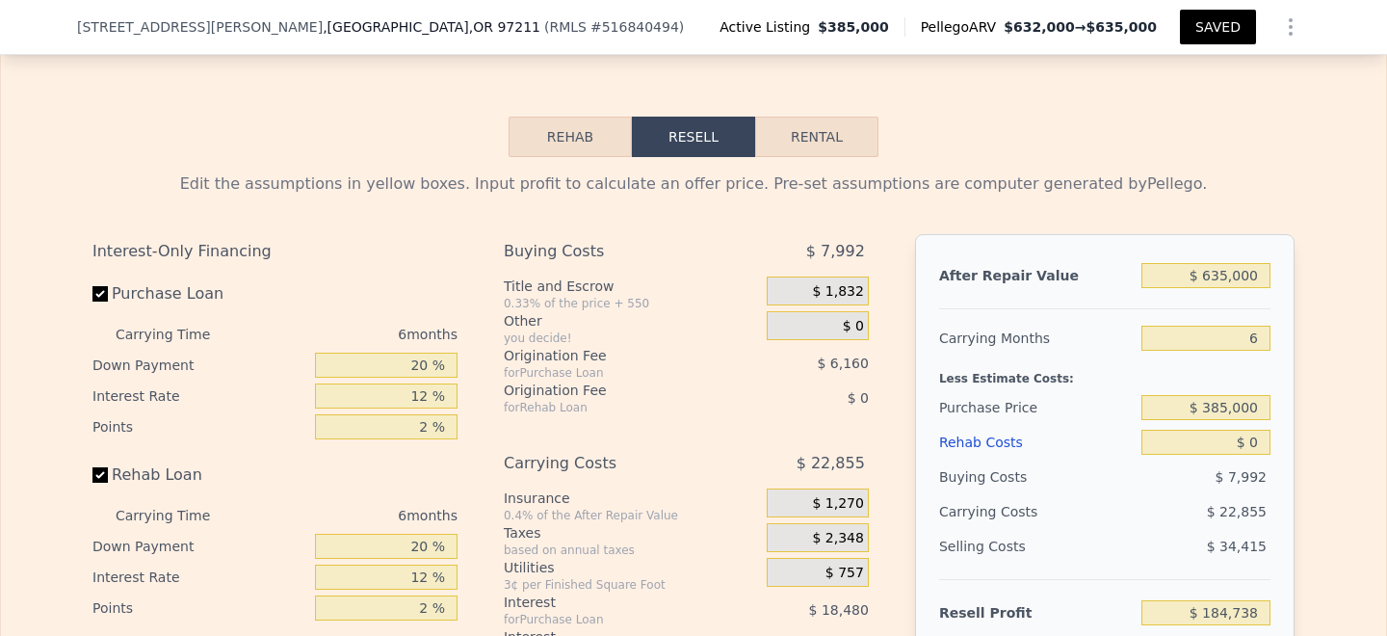
scroll to position [3908, 0]
click at [1251, 429] on input "$ 0" at bounding box center [1205, 441] width 129 height 25
type input "$ 10"
type input "$ 184,728"
type input "$ 100"
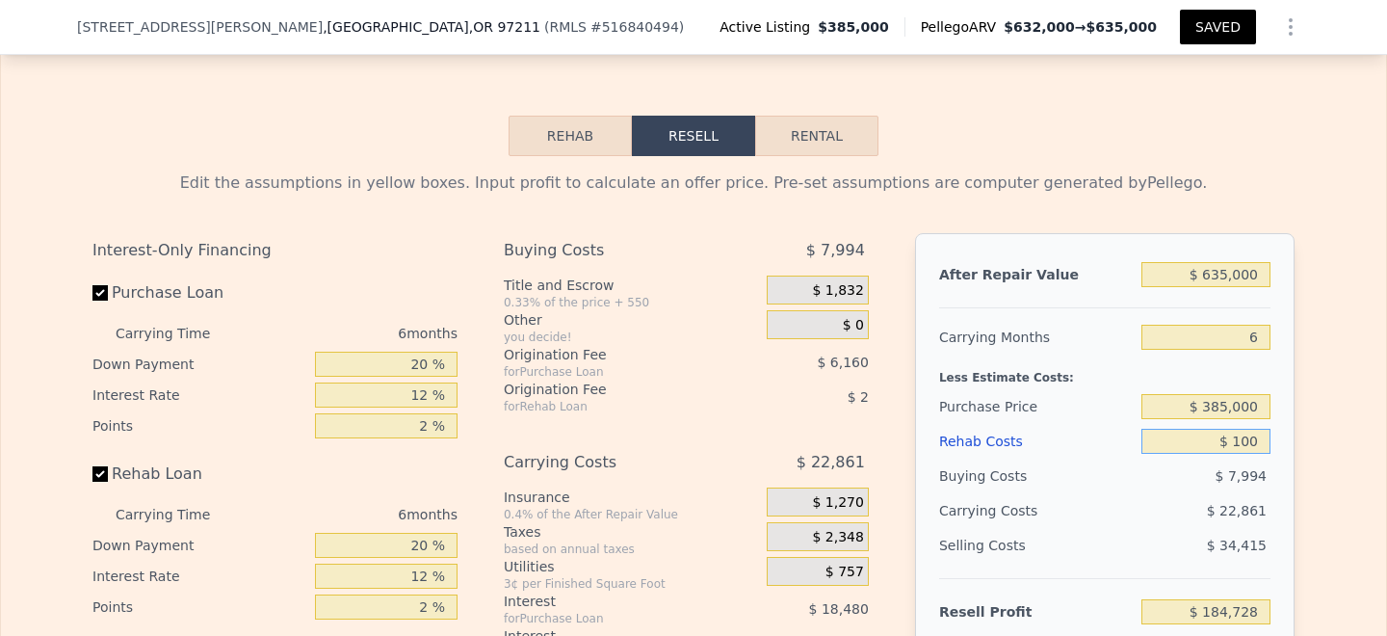
type input "$ 184,630"
type input "$ 1,000"
type input "$ 183,674"
type input "$ 10,000"
type input "$ 174,098"
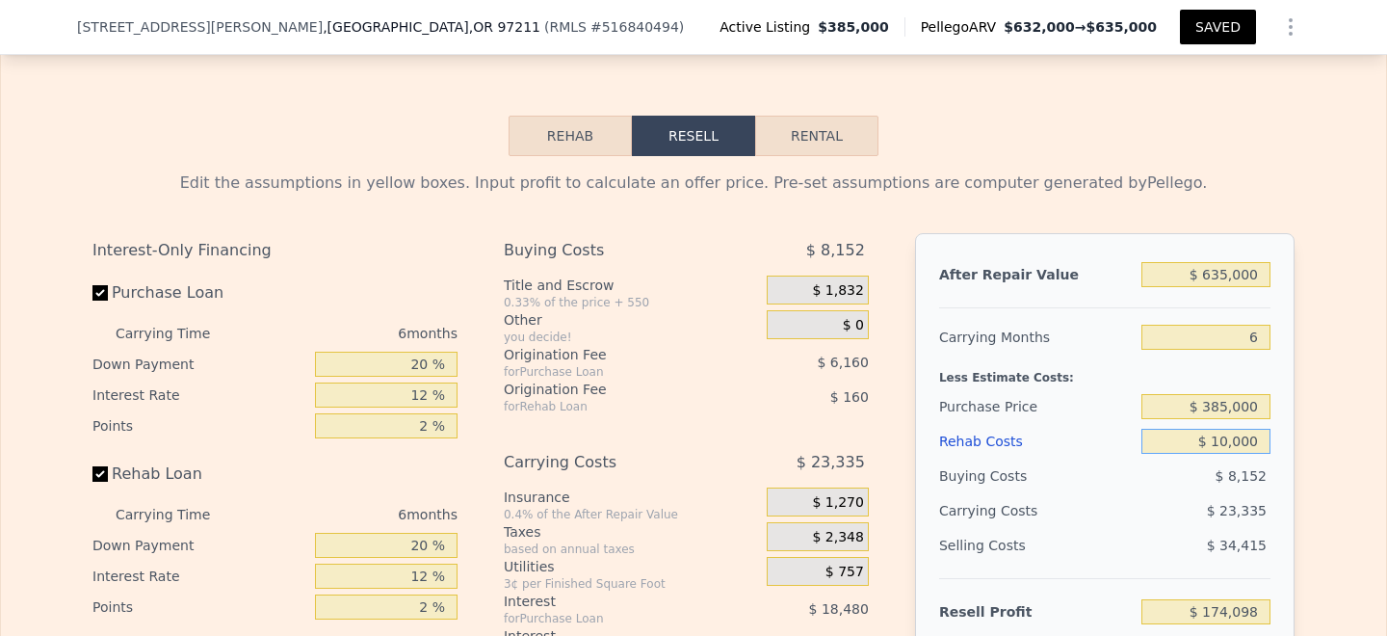
type input "$ 100,000"
type input "$ 78,338"
type input "$ 100,000"
click at [1221, 262] on input "$ 635,000" at bounding box center [1205, 274] width 129 height 25
type input "$ 65,000"
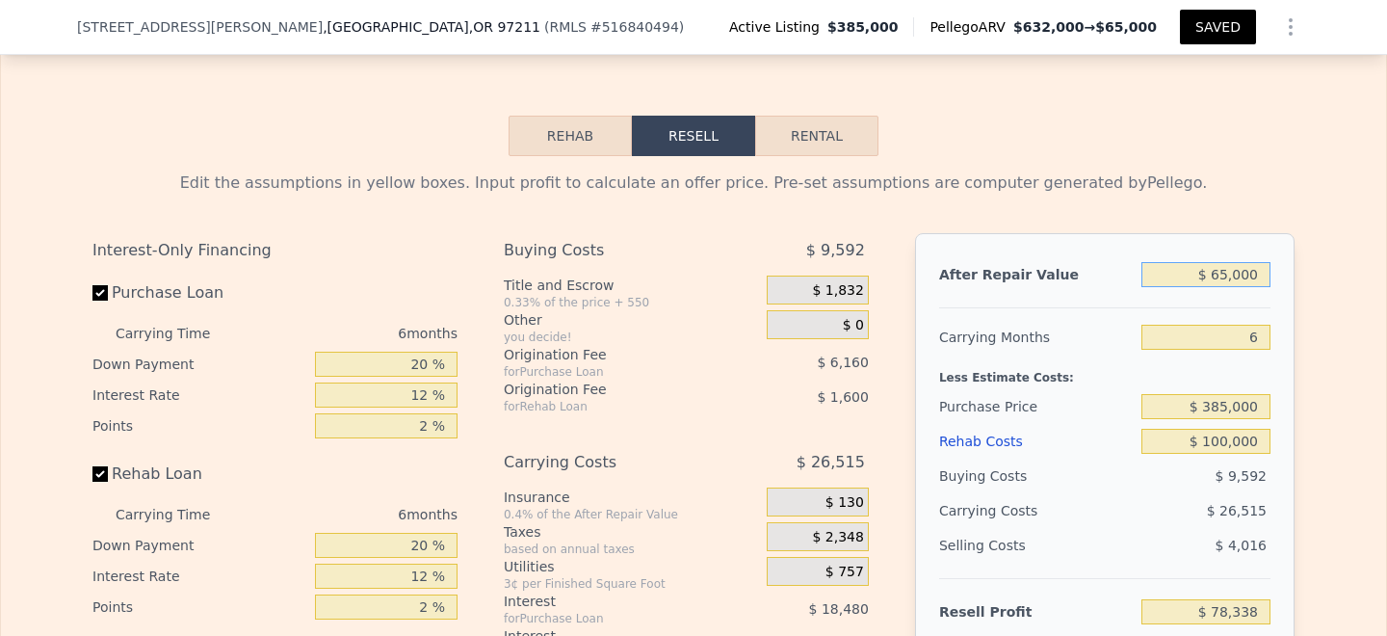
type input "-$ 460,123"
type input "$ 625,000"
type input "$ 68,892"
click at [1290, 233] on div "After Repair Value $ 625,000 Carrying Months 6 Less Estimate Costs: Purchase Pr…" at bounding box center [1104, 500] width 379 height 535
click at [1220, 262] on input "$ 625,000" at bounding box center [1205, 274] width 129 height 25
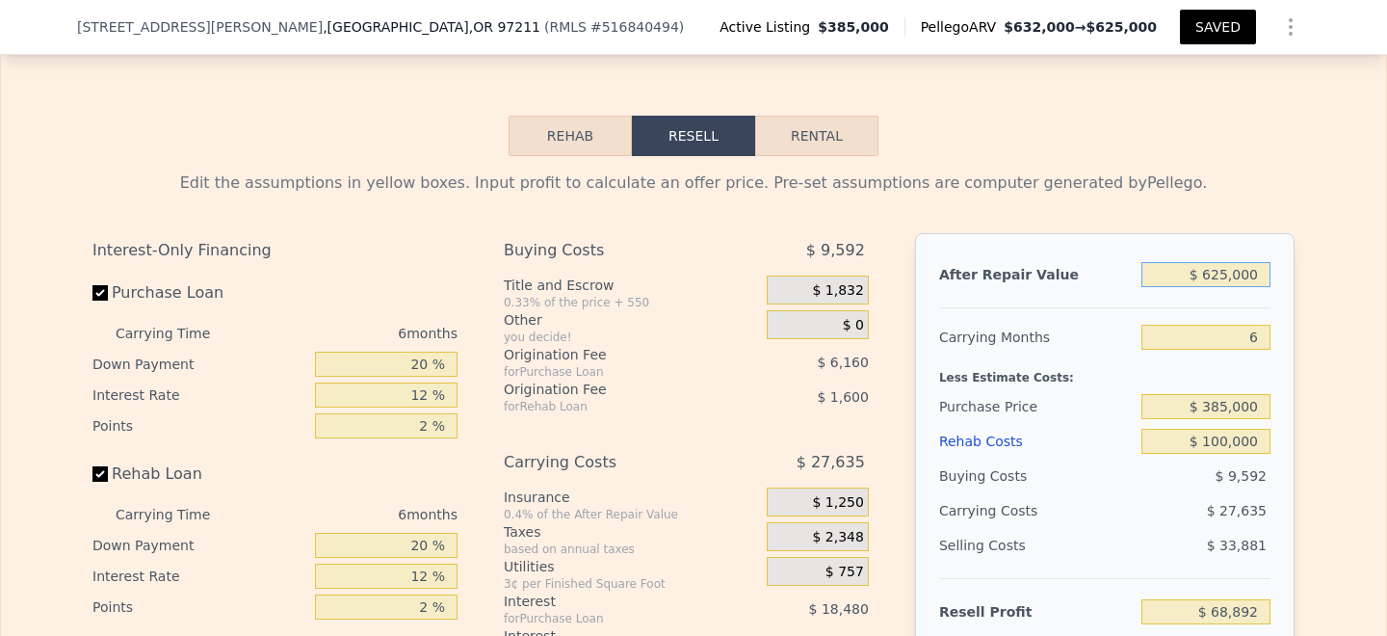
type input "$ 65,000"
type input "-$ 460,123"
type input "$ 635,000"
type input "$ 78,338"
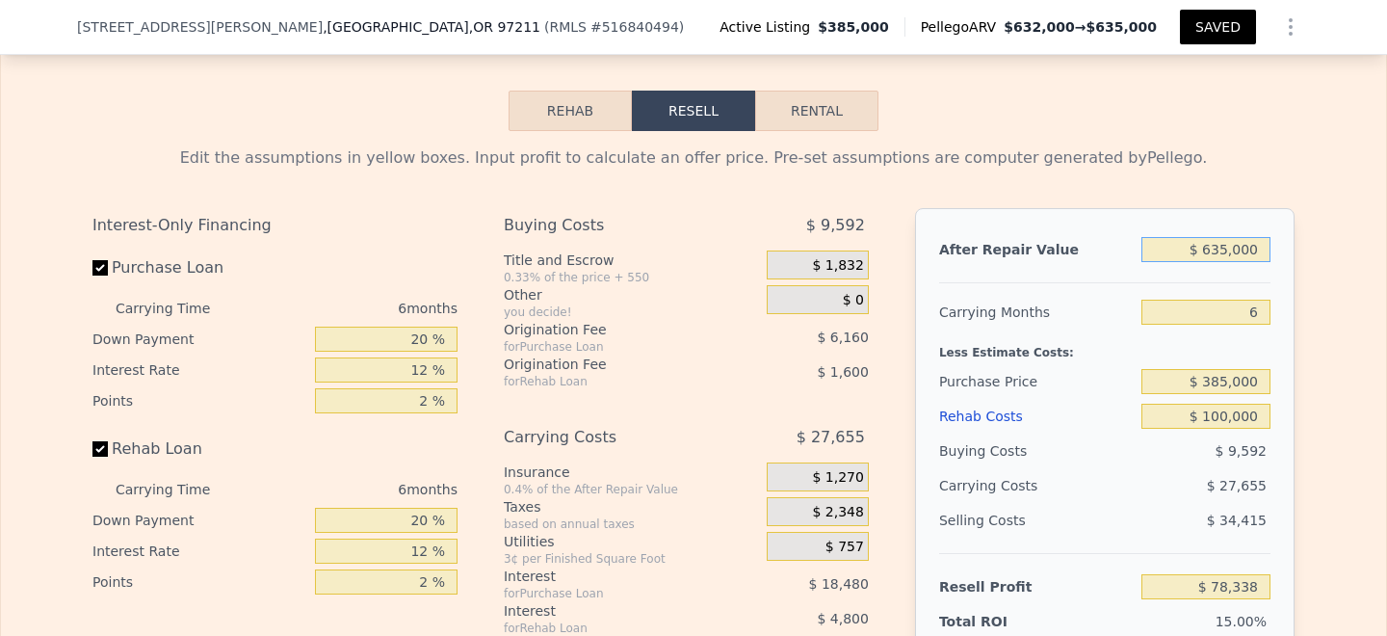
scroll to position [3936, 0]
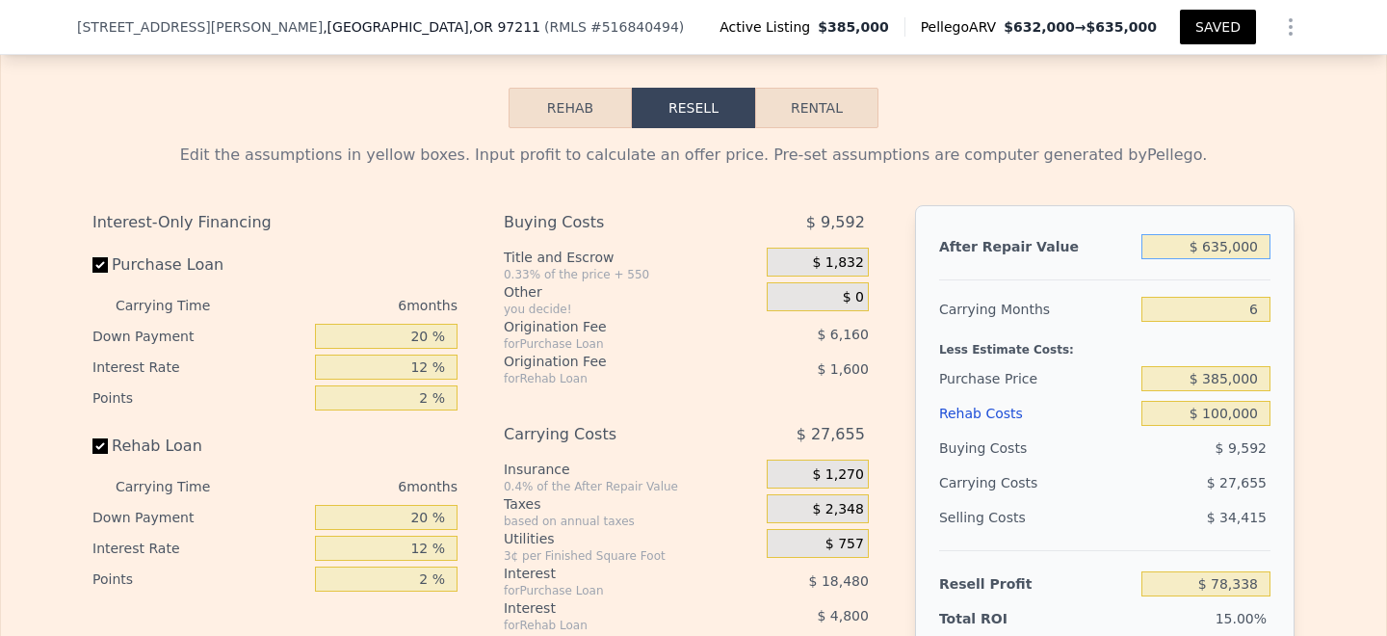
type input "$ 635,000"
click at [1262, 297] on input "6" at bounding box center [1205, 309] width 129 height 25
type input "4"
type input "$ 87,556"
type input "4"
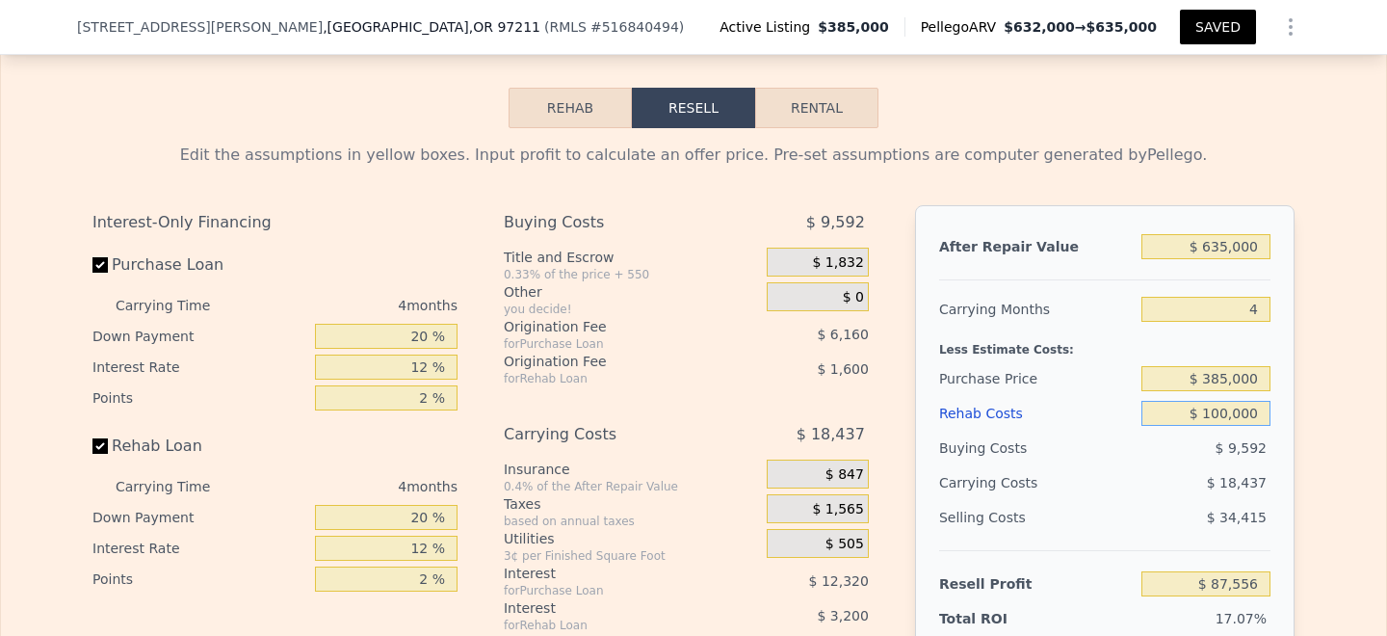
click at [1222, 401] on input "$ 100,000" at bounding box center [1205, 413] width 129 height 25
type input "$ 10,000"
type input "$ 181,876"
type input "$ 1,000"
type input "$ 191,308"
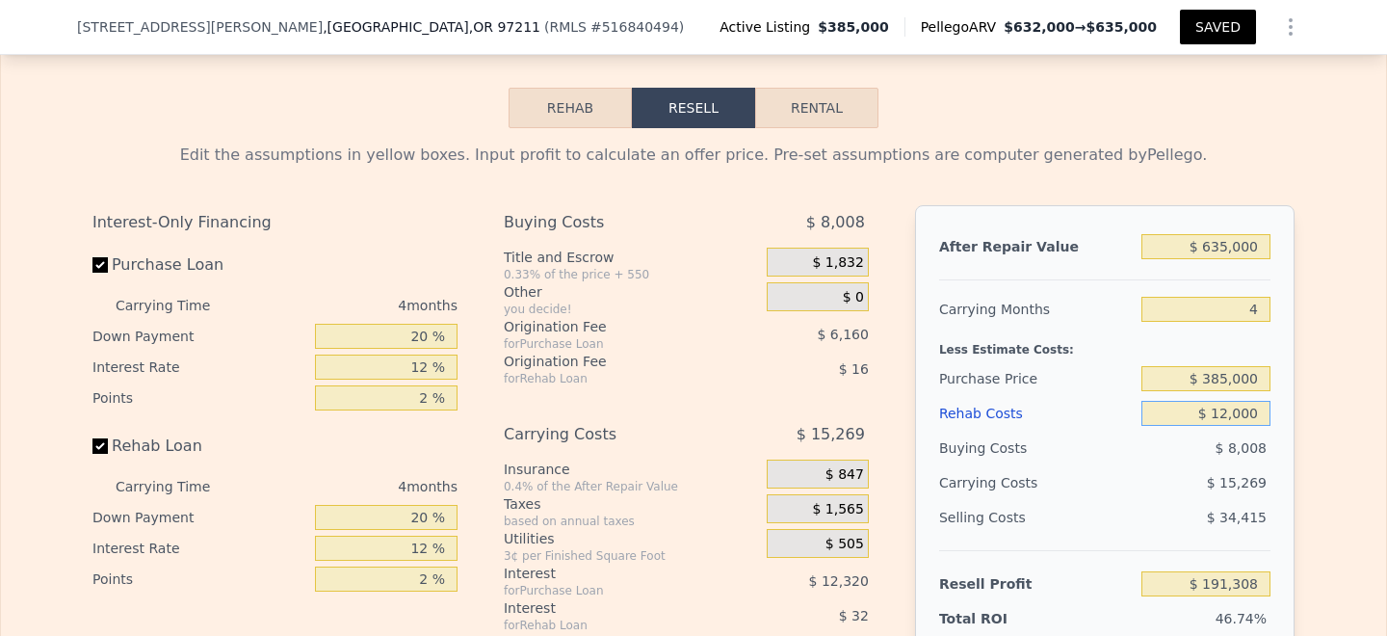
type input "$ 120,000"
type input "$ 66,596"
type input "$ 120,000"
click at [1281, 290] on div "After Repair Value $ 635,000 Carrying Months 4 Less Estimate Costs: Purchase Pr…" at bounding box center [1104, 472] width 379 height 535
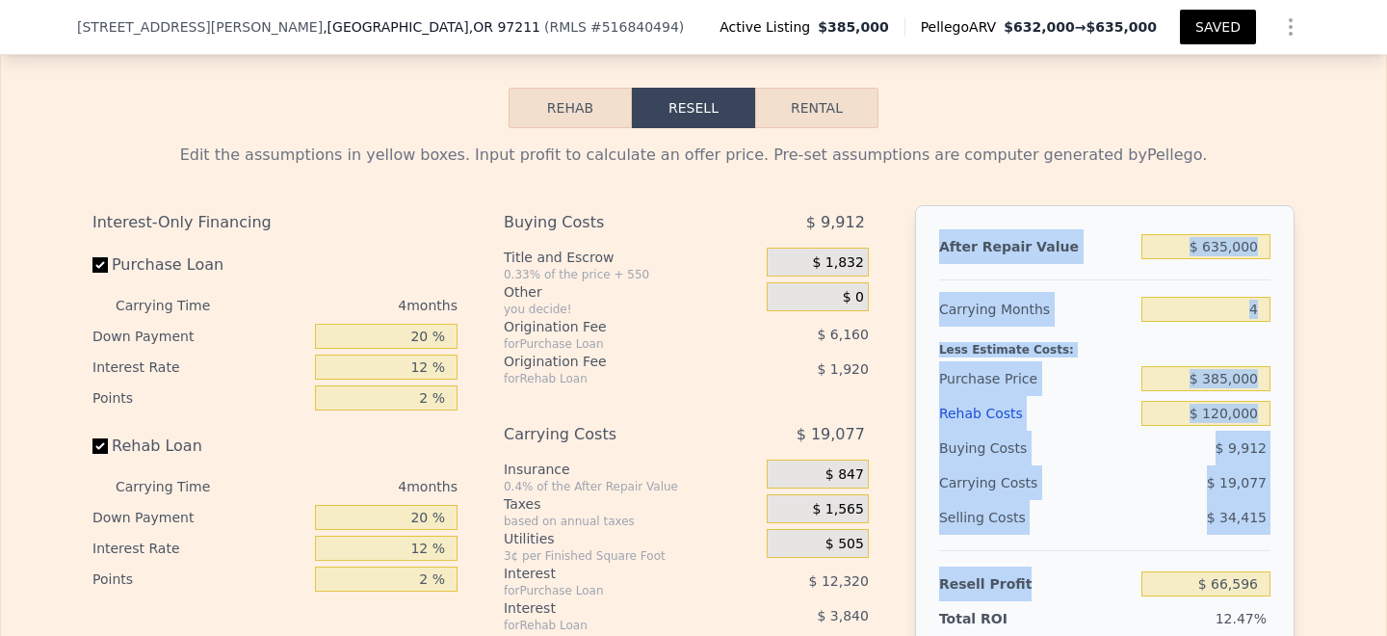
drag, startPoint x: 1276, startPoint y: 451, endPoint x: 940, endPoint y: 110, distance: 478.7
click at [940, 205] on div "After Repair Value $ 635,000 Carrying Months 4 Less Estimate Costs: Purchase Pr…" at bounding box center [1104, 472] width 379 height 535
copy div "After Repair Value Carrying Months Less Estimate Costs: Purchase Price Rehab Co…"
